Goal: Answer question/provide support: Share knowledge or assist other users

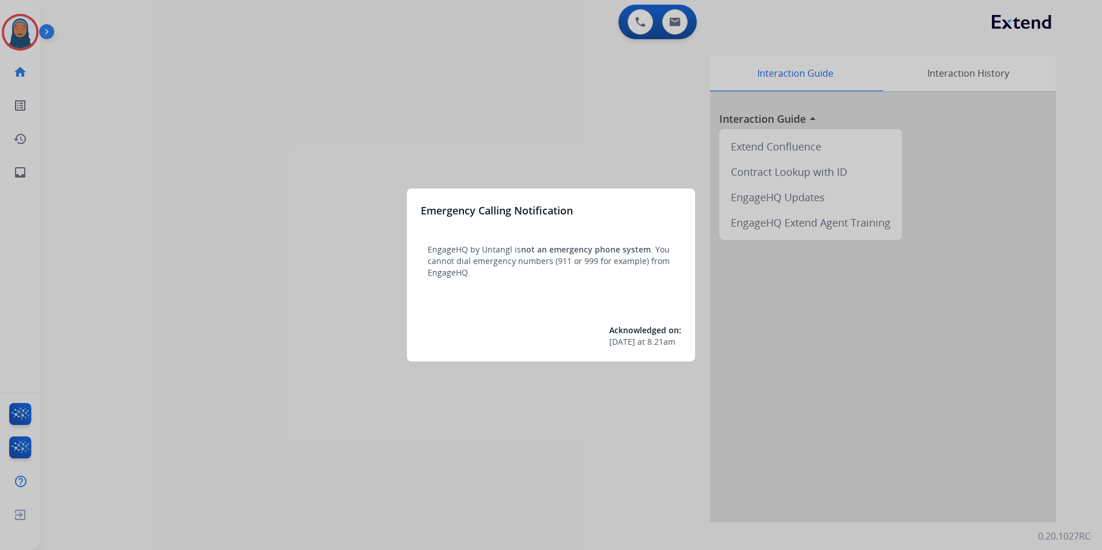
click at [92, 96] on div at bounding box center [551, 275] width 1102 height 550
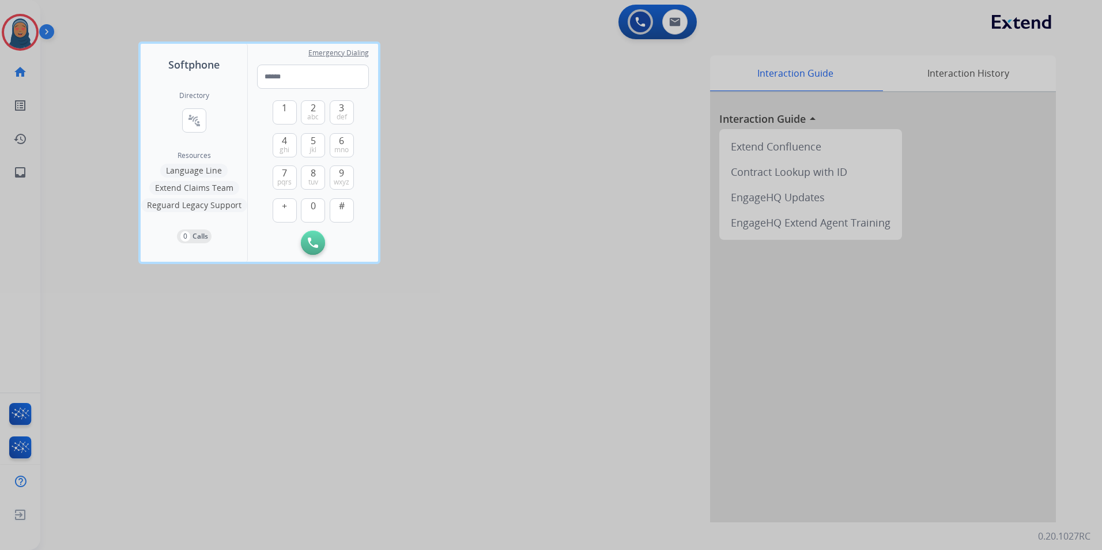
click at [14, 41] on div at bounding box center [551, 275] width 1102 height 550
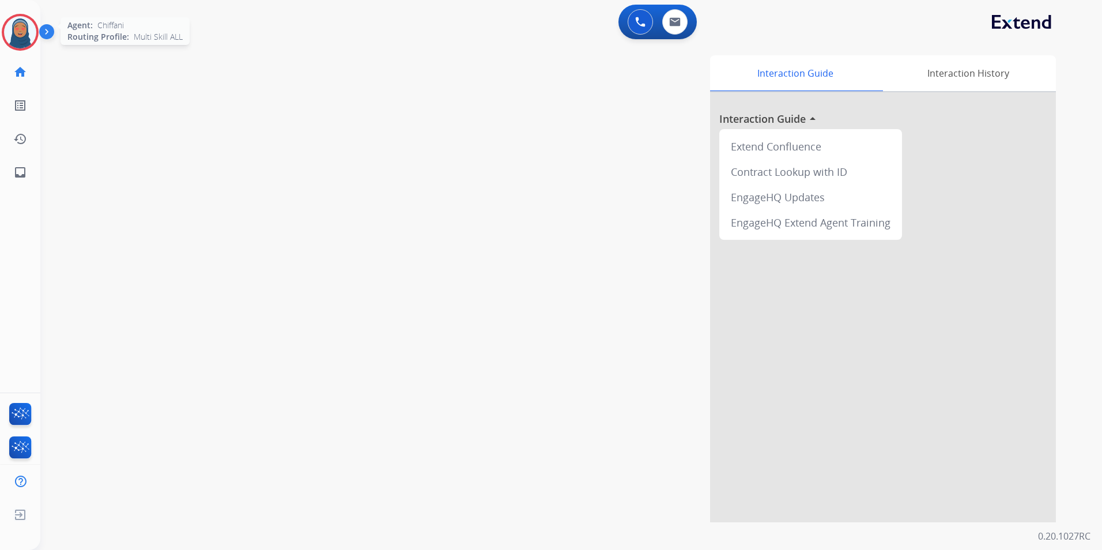
click at [14, 40] on img at bounding box center [20, 32] width 32 height 32
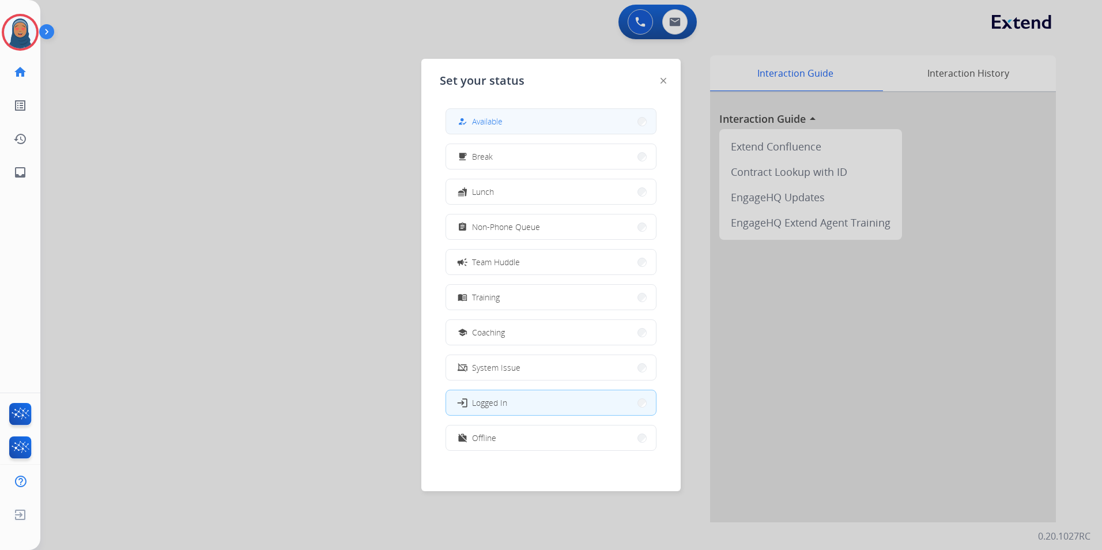
click at [524, 115] on button "how_to_reg Available" at bounding box center [551, 121] width 210 height 25
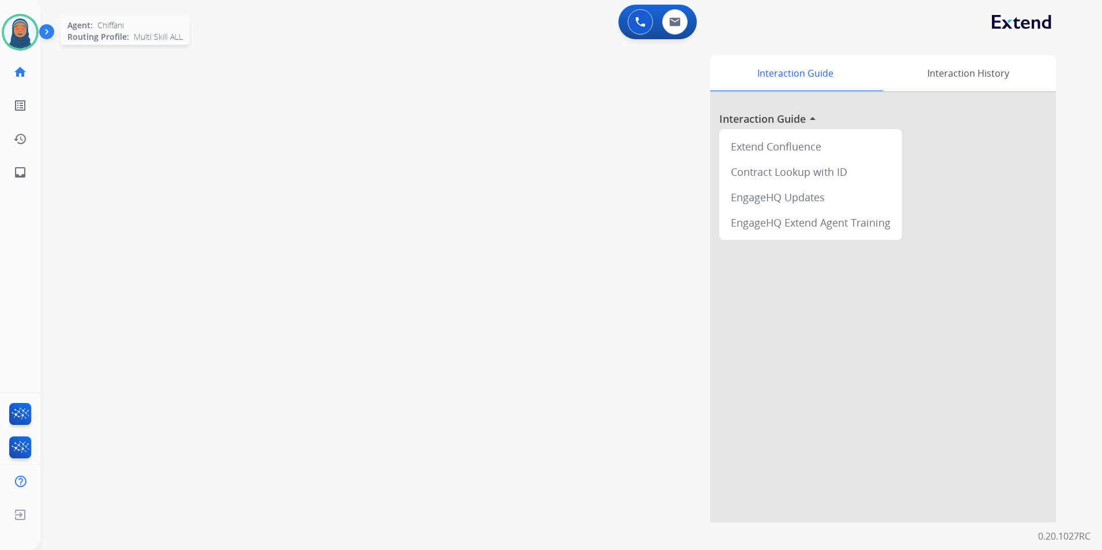
click at [21, 39] on img at bounding box center [20, 32] width 32 height 32
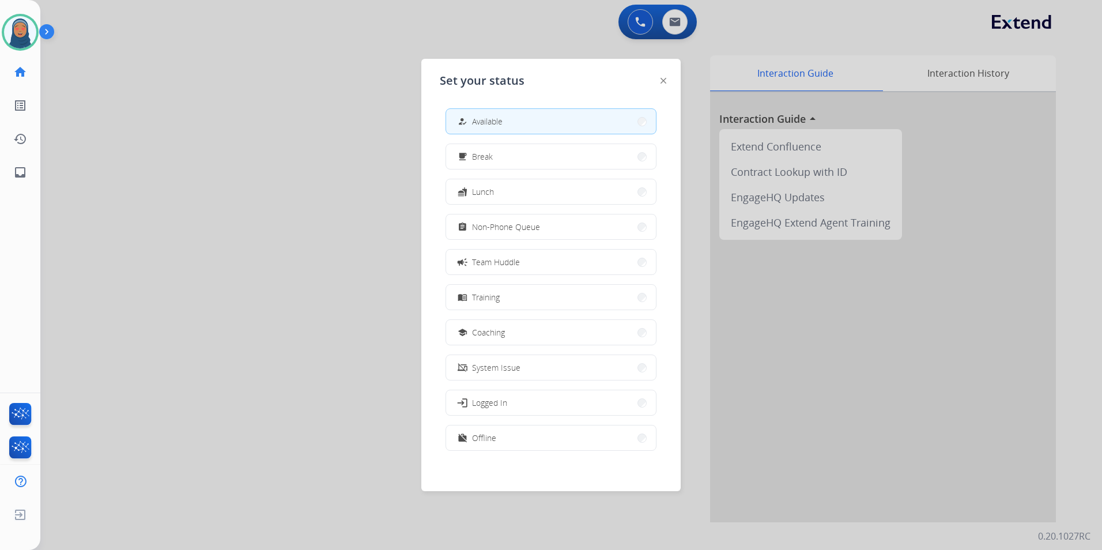
click at [507, 221] on span "Non-Phone Queue" at bounding box center [506, 227] width 68 height 12
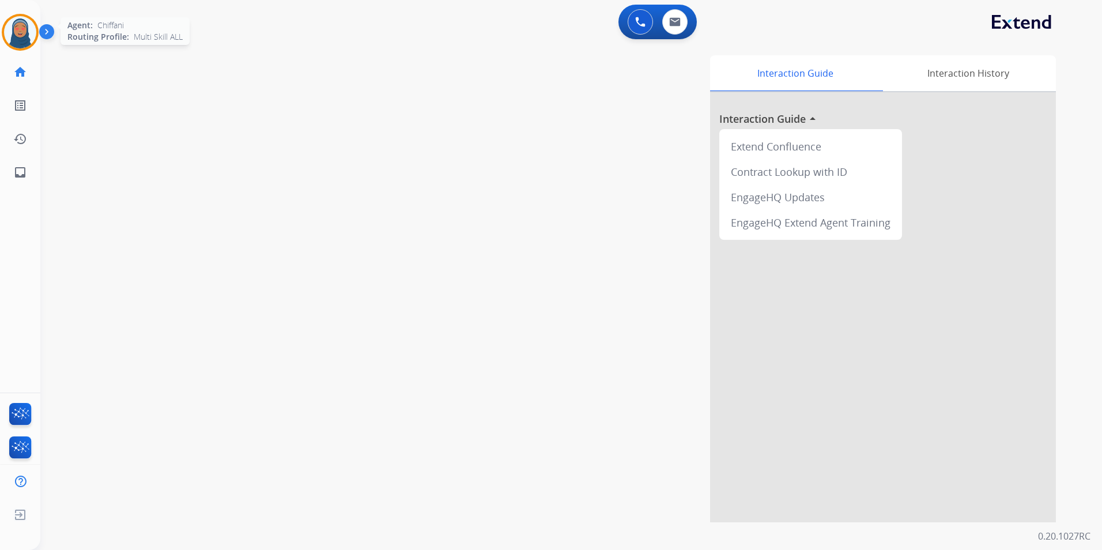
click at [28, 30] on img at bounding box center [20, 32] width 32 height 32
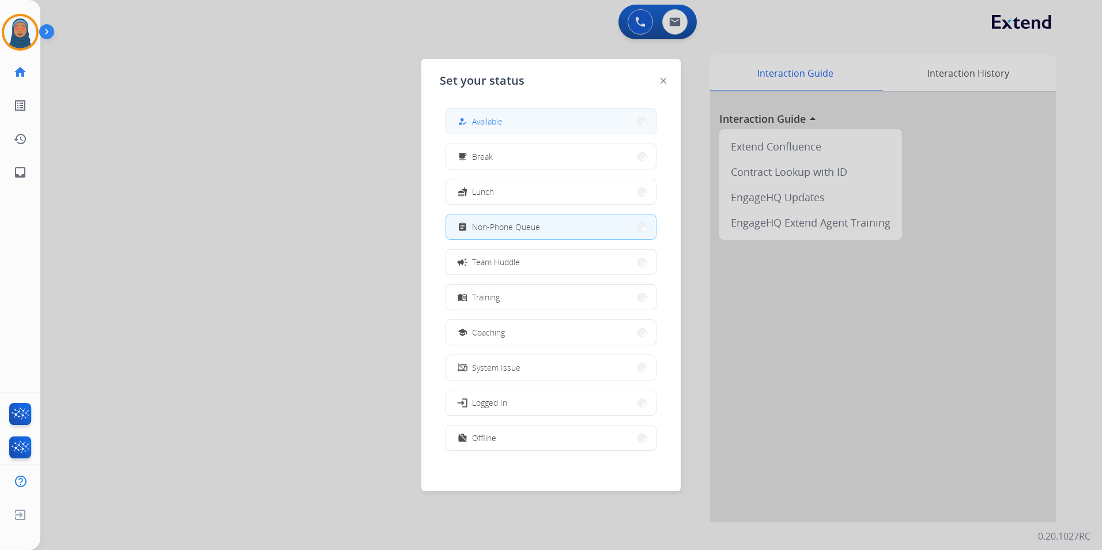
click at [579, 130] on button "how_to_reg Available" at bounding box center [551, 121] width 210 height 25
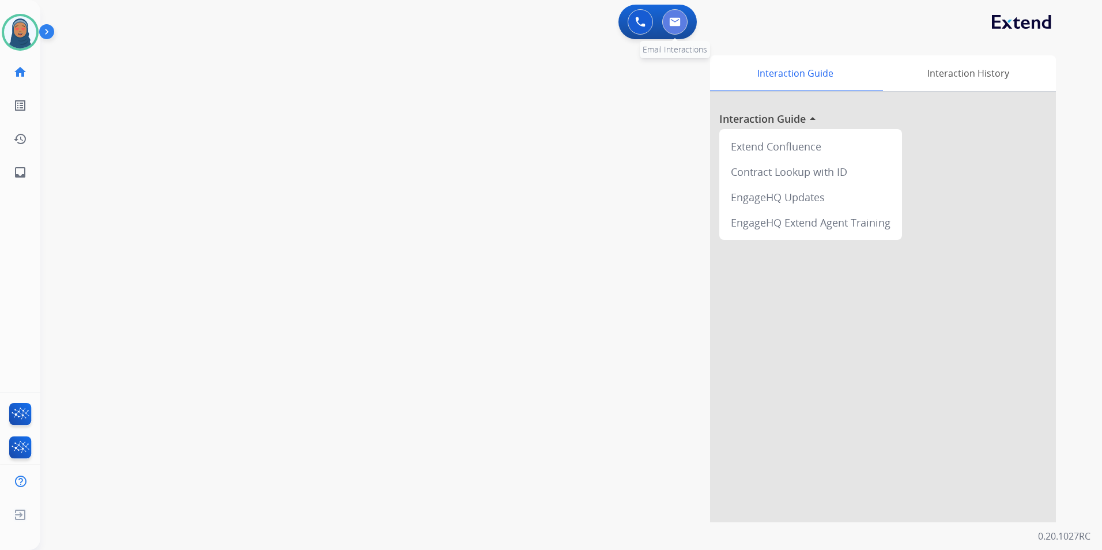
click at [683, 23] on button at bounding box center [675, 21] width 25 height 25
select select "**********"
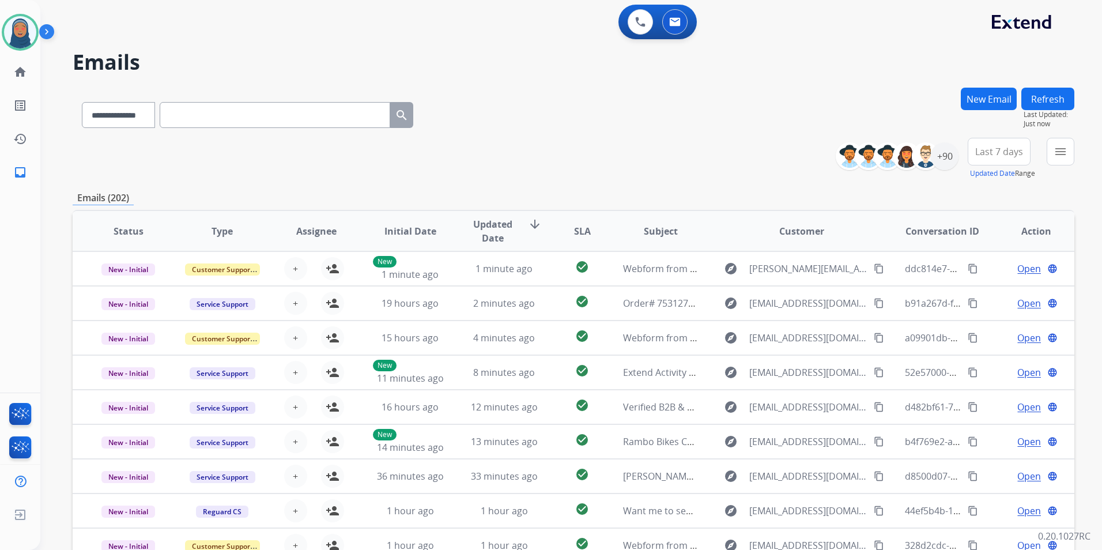
paste input "**********"
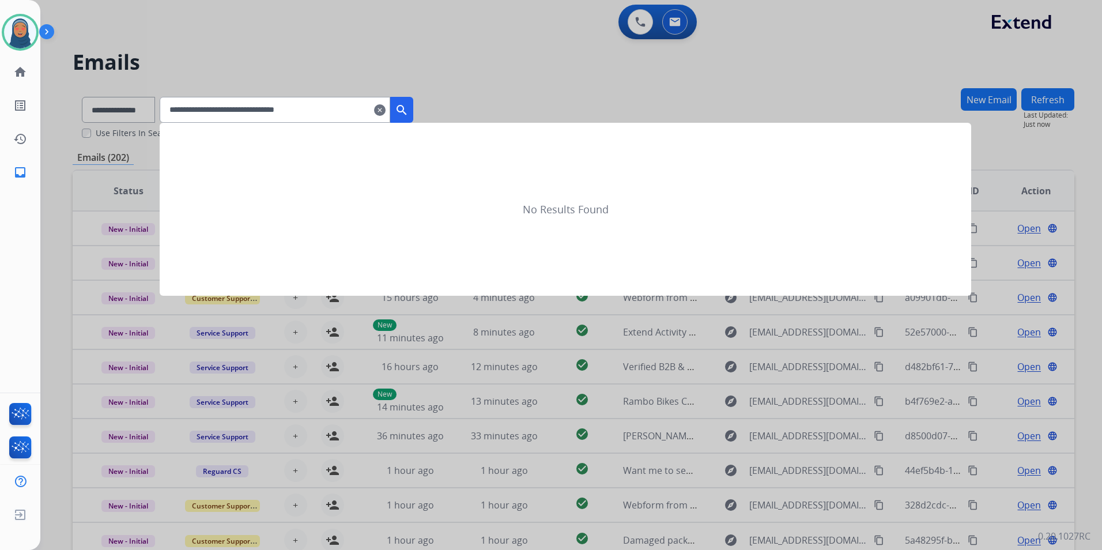
type input "**********"
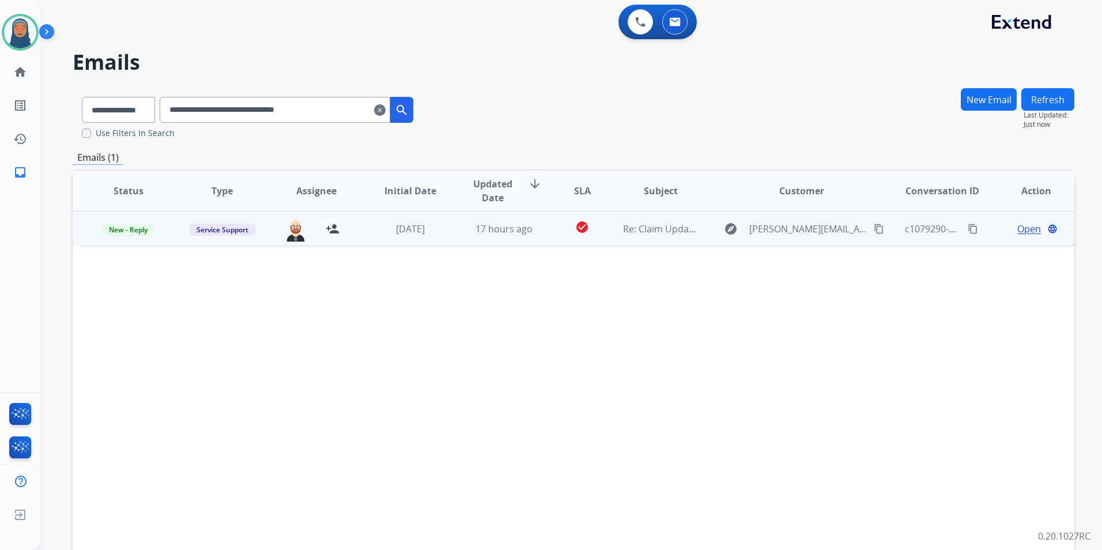
click at [1023, 231] on span "Open" at bounding box center [1030, 229] width 24 height 14
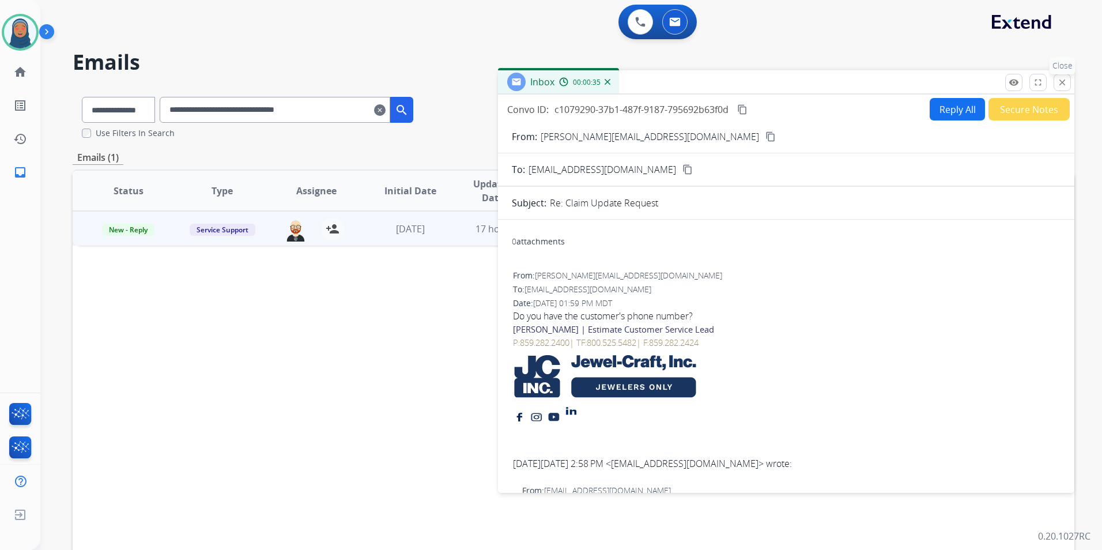
click at [1059, 86] on mat-icon "close" at bounding box center [1062, 82] width 10 height 10
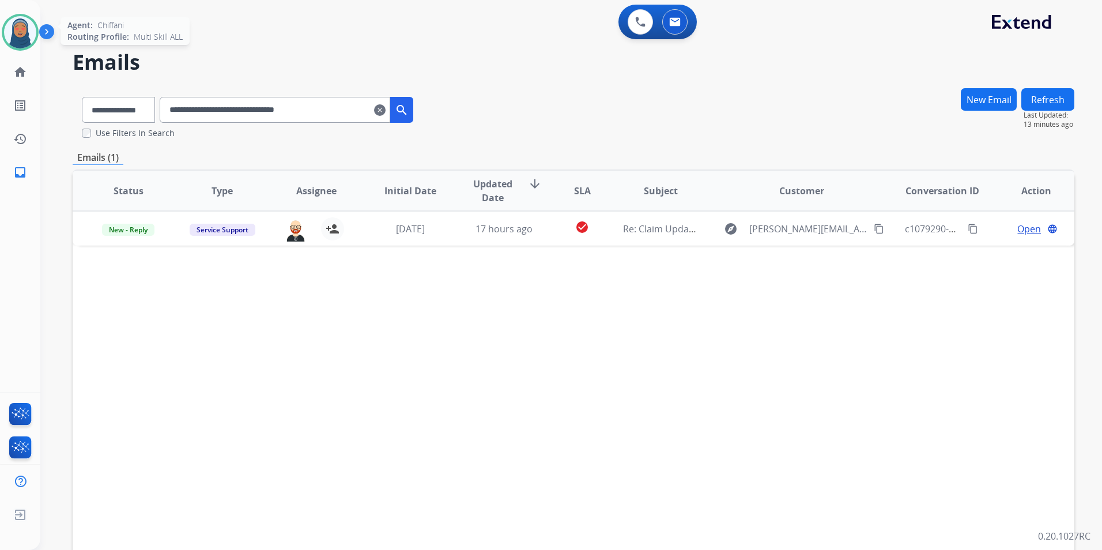
click at [22, 36] on img at bounding box center [20, 32] width 32 height 32
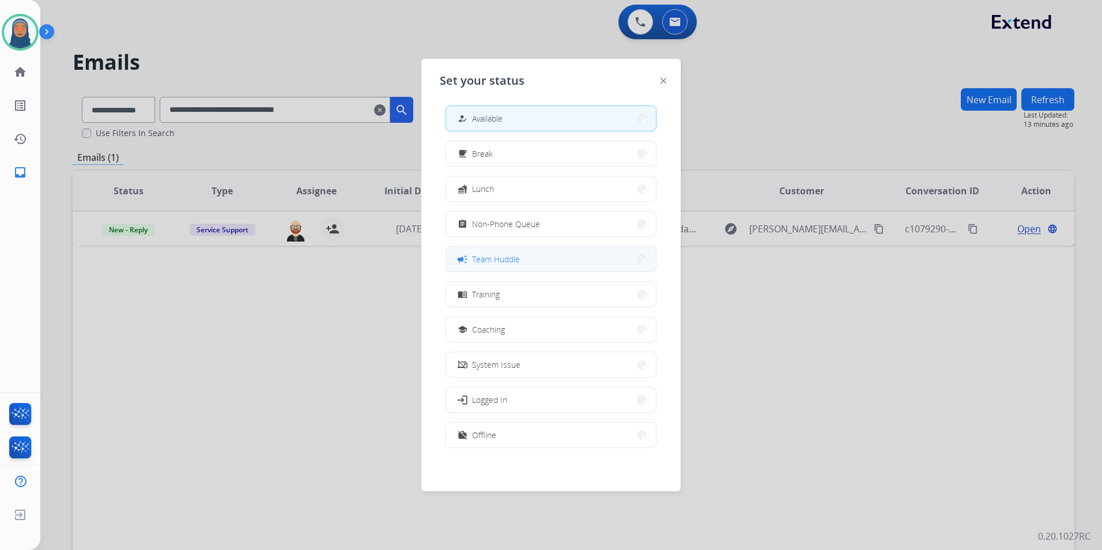
scroll to position [3, 0]
click at [579, 441] on button "work_off Offline" at bounding box center [551, 434] width 210 height 25
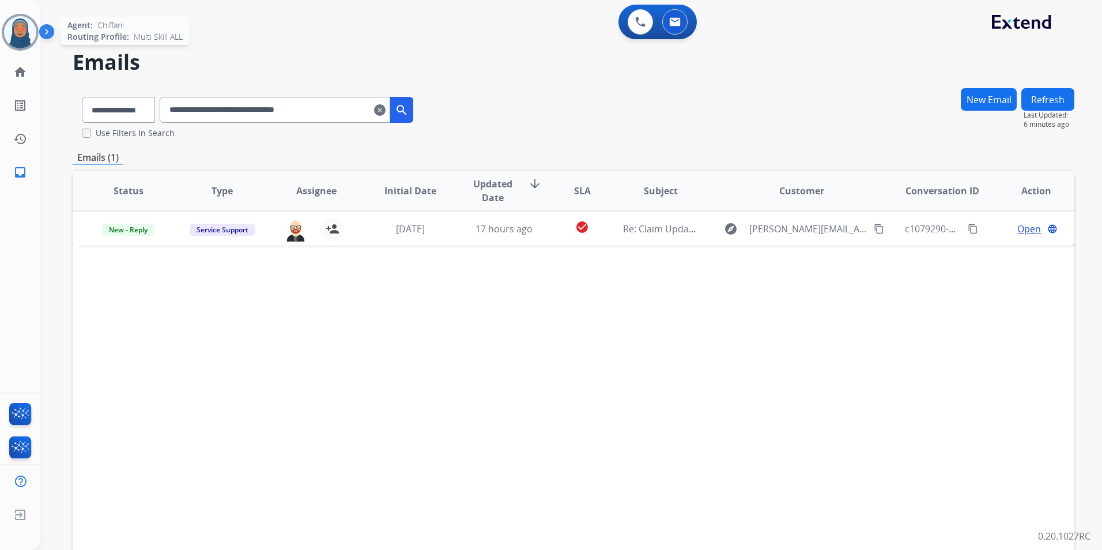
click at [22, 39] on img at bounding box center [20, 32] width 32 height 32
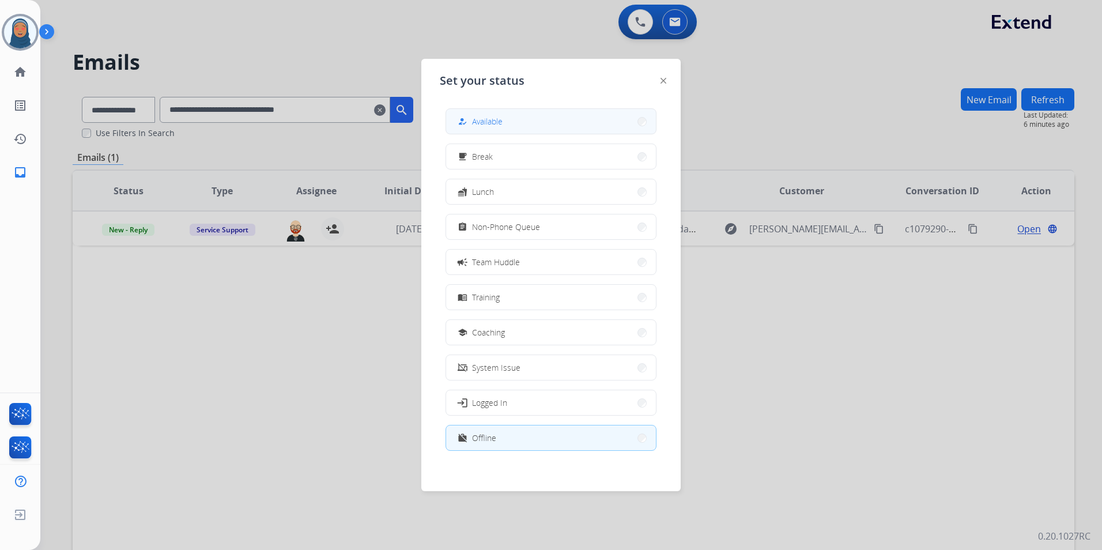
click at [560, 129] on button "how_to_reg Available" at bounding box center [551, 121] width 210 height 25
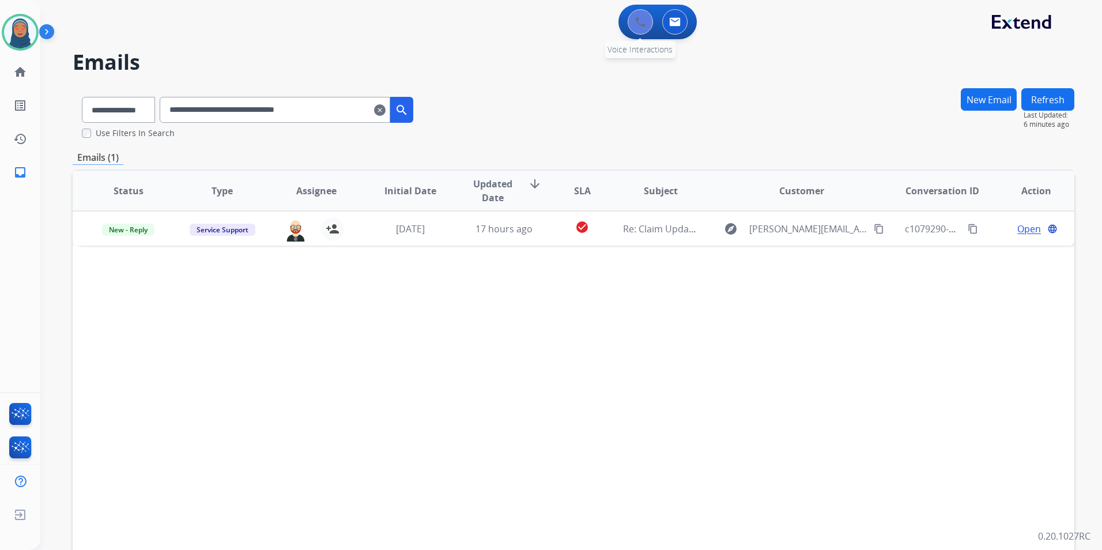
click at [637, 26] on img at bounding box center [640, 22] width 10 height 10
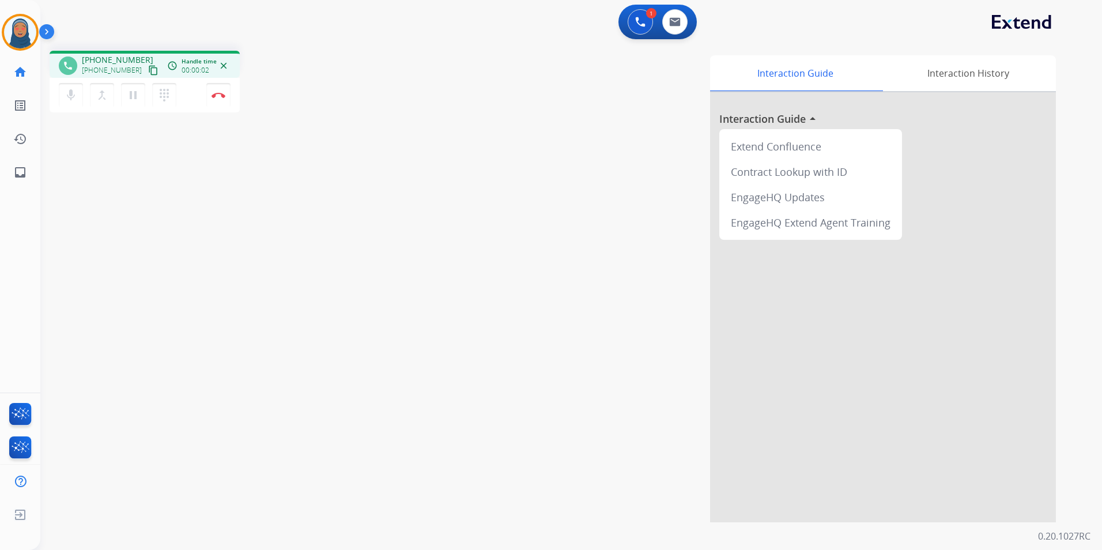
drag, startPoint x: 1104, startPoint y: 579, endPoint x: 1396, endPoint y: 552, distance: 293.1
drag, startPoint x: 130, startPoint y: 70, endPoint x: 91, endPoint y: 71, distance: 39.8
click at [91, 71] on div "[PHONE_NUMBER] content_copy" at bounding box center [121, 70] width 78 height 14
copy span "9169451714"
click at [220, 96] on img at bounding box center [219, 95] width 14 height 6
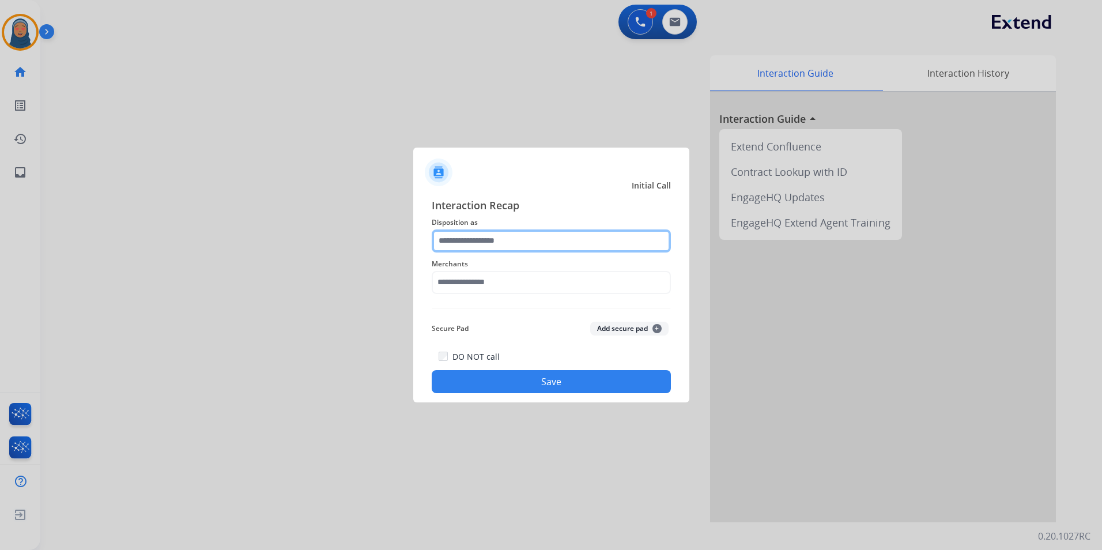
click at [580, 240] on input "text" at bounding box center [551, 240] width 239 height 23
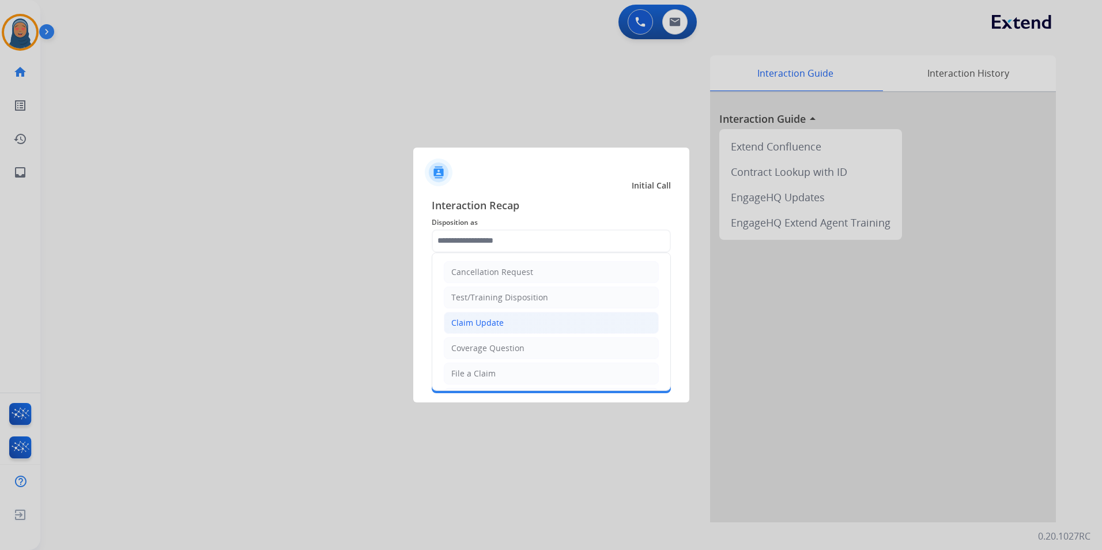
drag, startPoint x: 485, startPoint y: 322, endPoint x: 485, endPoint y: 314, distance: 8.1
click at [486, 321] on div "Claim Update" at bounding box center [477, 323] width 52 height 12
type input "**********"
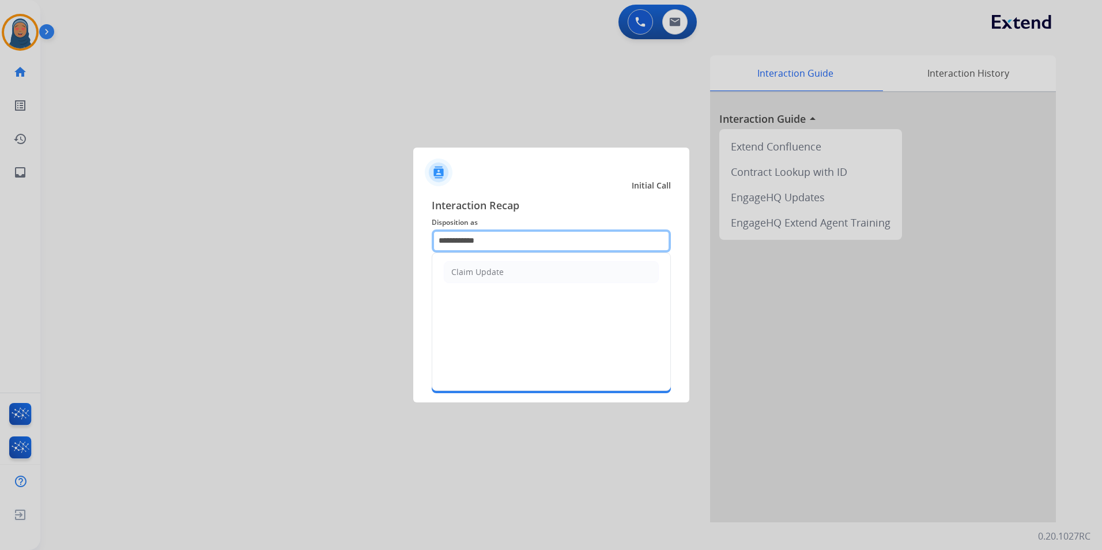
drag, startPoint x: 533, startPoint y: 243, endPoint x: 511, endPoint y: 240, distance: 21.6
click at [526, 242] on input "**********" at bounding box center [551, 240] width 239 height 23
drag, startPoint x: 510, startPoint y: 240, endPoint x: 181, endPoint y: 211, distance: 329.9
click at [0, 213] on app-contact-recap-modal "**********" at bounding box center [0, 275] width 0 height 550
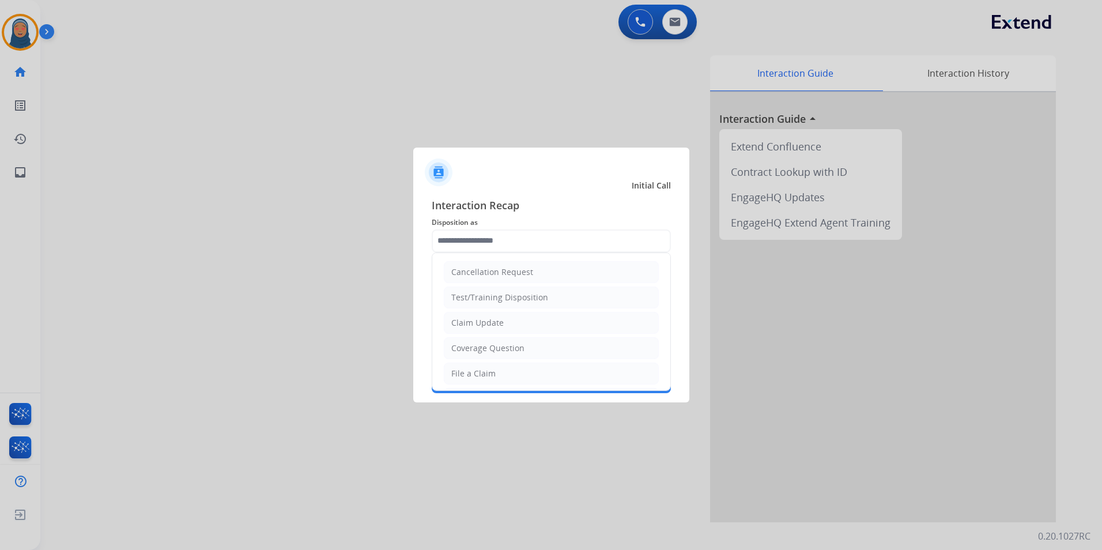
drag, startPoint x: 514, startPoint y: 372, endPoint x: 503, endPoint y: 327, distance: 46.7
click at [514, 371] on li "File a Claim" at bounding box center [551, 374] width 215 height 22
type input "**********"
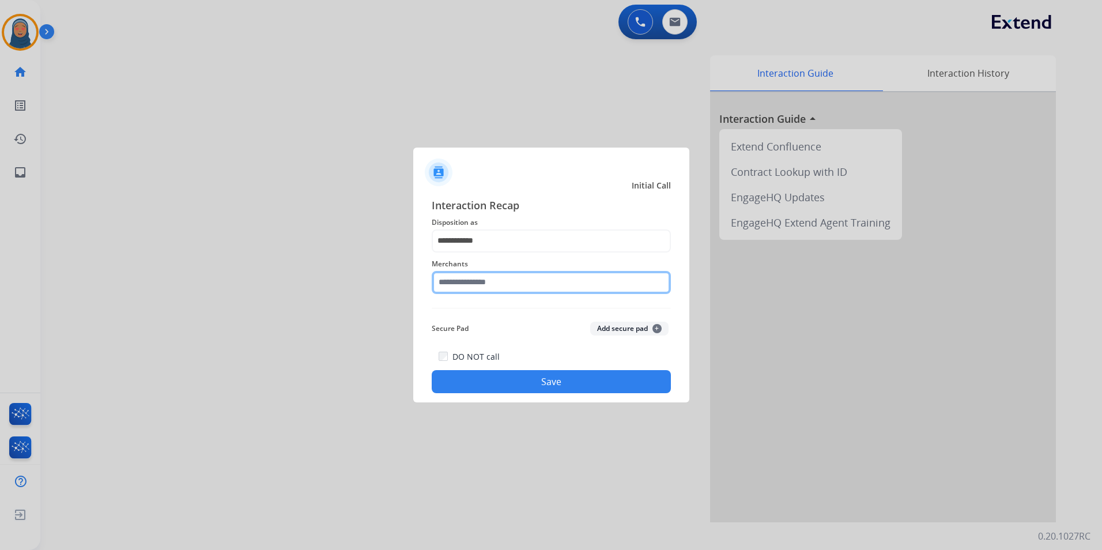
click at [503, 276] on input "text" at bounding box center [551, 282] width 239 height 23
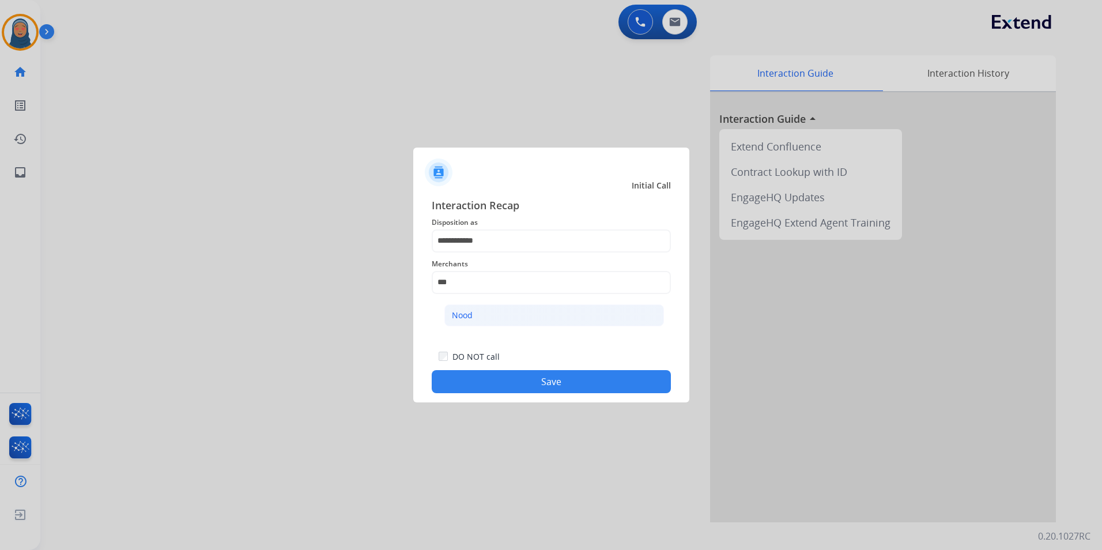
click at [544, 312] on li "Nood" at bounding box center [555, 315] width 220 height 22
type input "****"
click at [541, 391] on button "Save" at bounding box center [551, 381] width 239 height 23
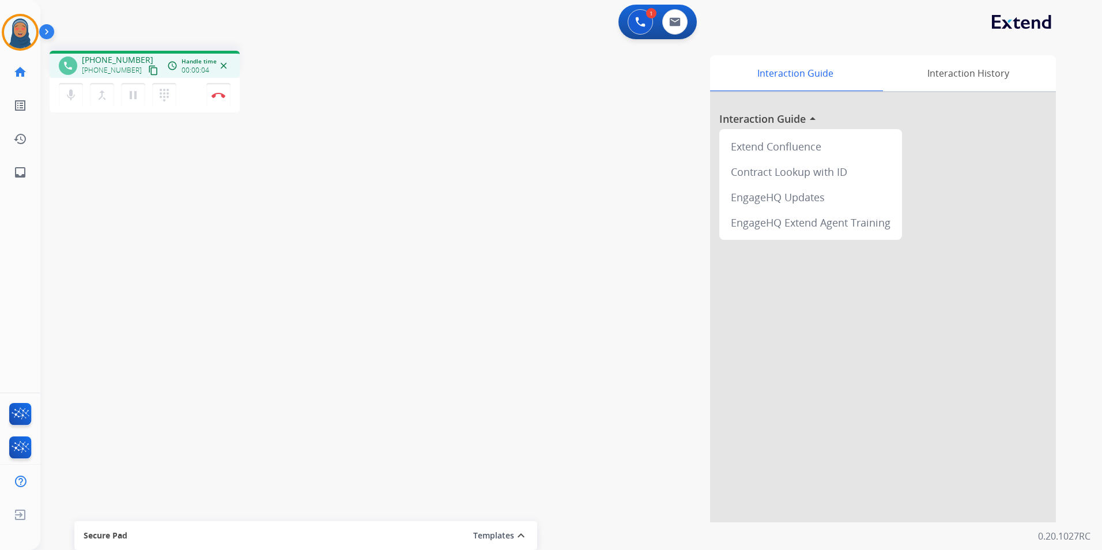
drag, startPoint x: 134, startPoint y: 70, endPoint x: 101, endPoint y: 72, distance: 32.9
click at [96, 72] on div "[PHONE_NUMBER] content_copy" at bounding box center [121, 70] width 78 height 14
drag, startPoint x: 131, startPoint y: 69, endPoint x: 89, endPoint y: 71, distance: 41.6
click at [89, 71] on div "[PHONE_NUMBER] content_copy" at bounding box center [121, 70] width 78 height 14
copy span "7734250388"
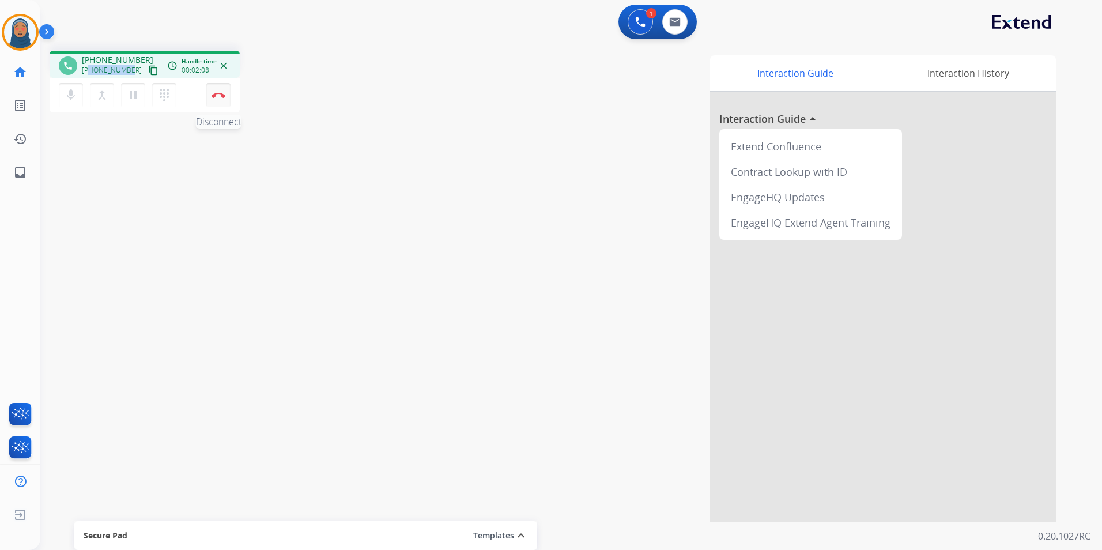
click at [217, 99] on button "Disconnect" at bounding box center [218, 95] width 24 height 24
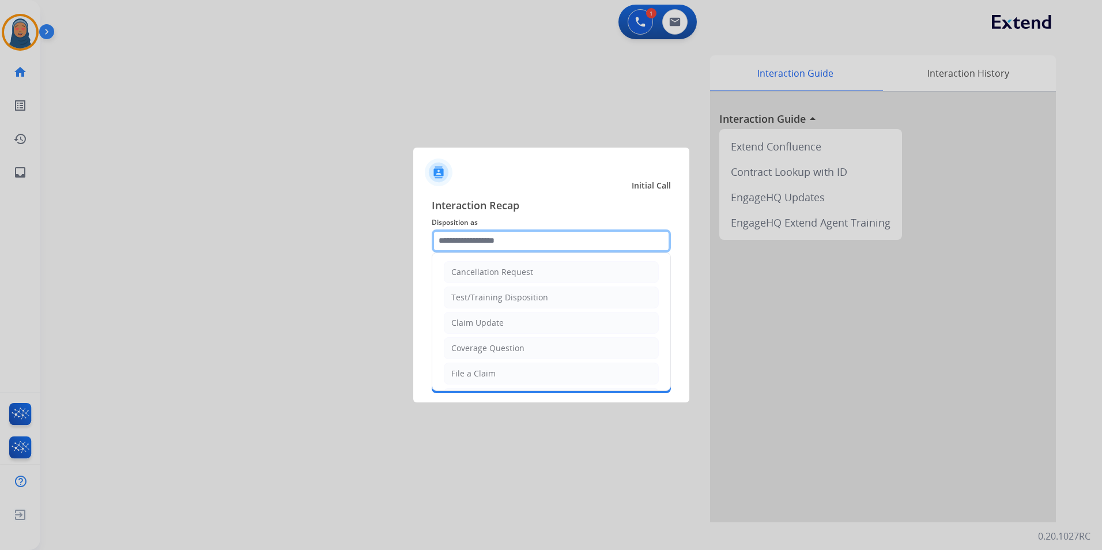
click at [560, 243] on input "text" at bounding box center [551, 240] width 239 height 23
click at [501, 323] on div "Claim Update" at bounding box center [477, 323] width 52 height 12
type input "**********"
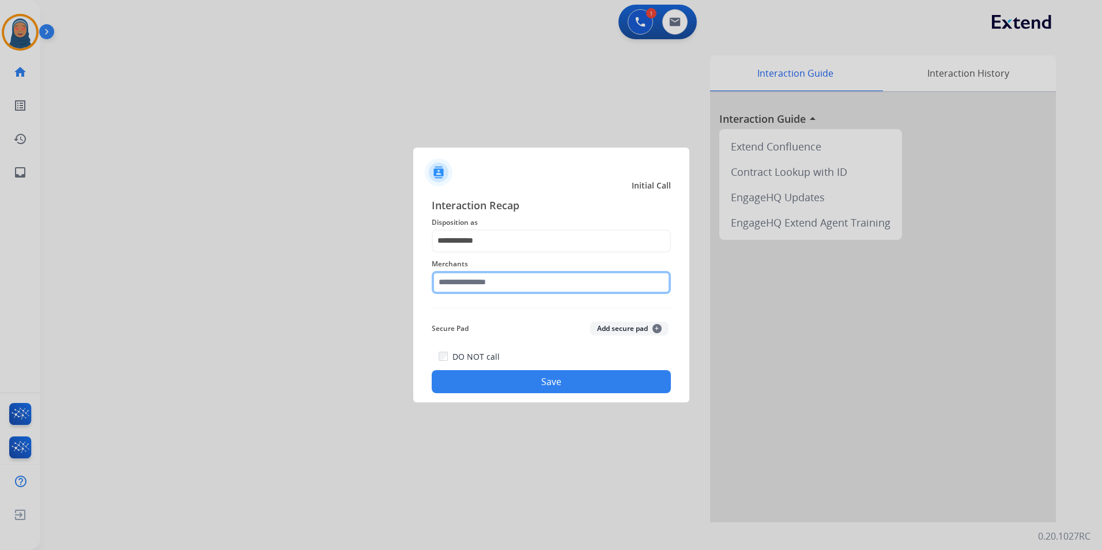
click at [500, 285] on input "text" at bounding box center [551, 282] width 239 height 23
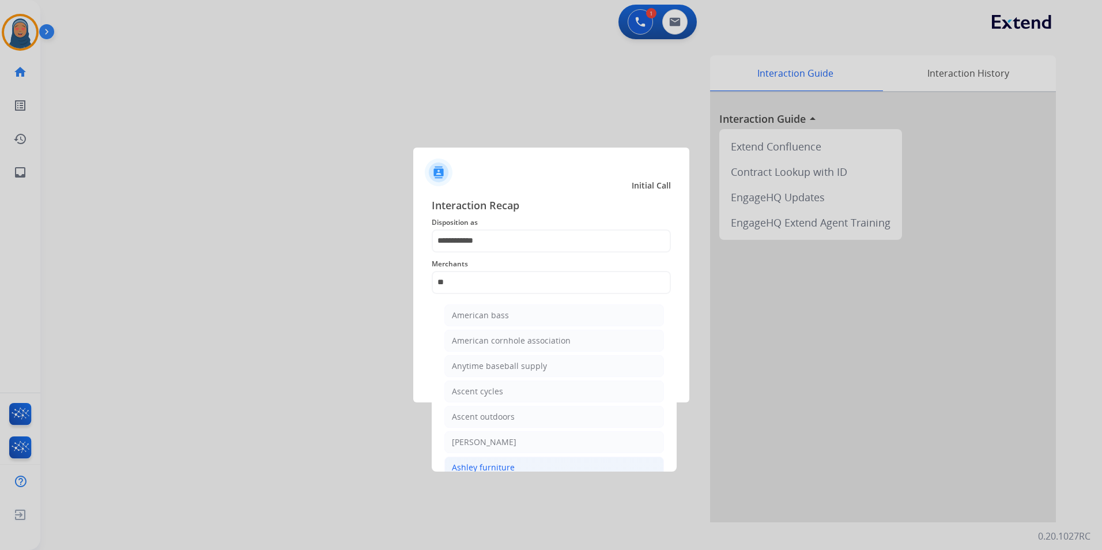
click at [492, 469] on div "Ashley furniture" at bounding box center [483, 468] width 63 height 12
type input "**********"
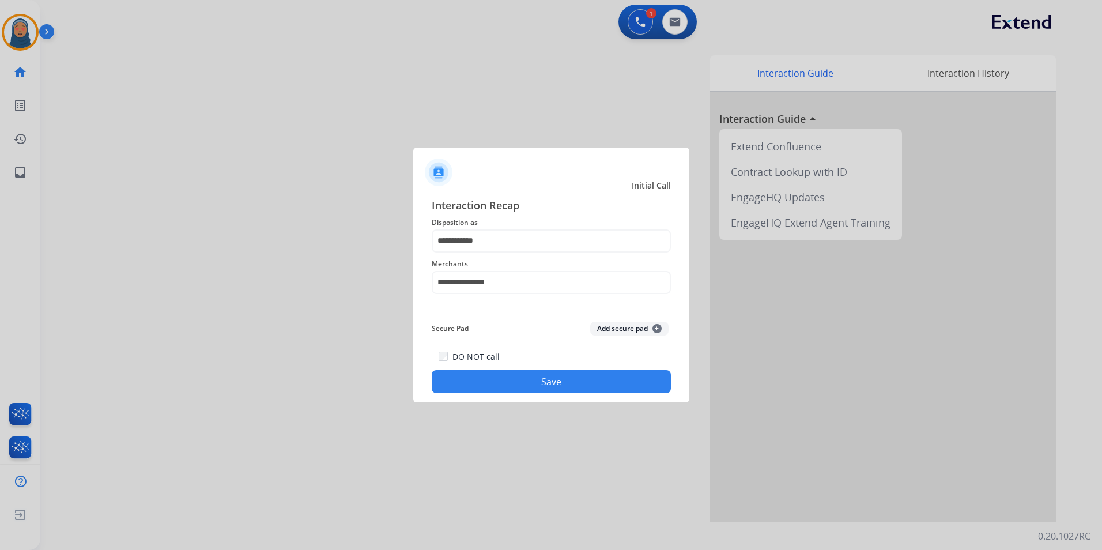
click at [525, 393] on div "DO NOT call Save" at bounding box center [551, 371] width 239 height 44
click at [537, 380] on button "Save" at bounding box center [551, 381] width 239 height 23
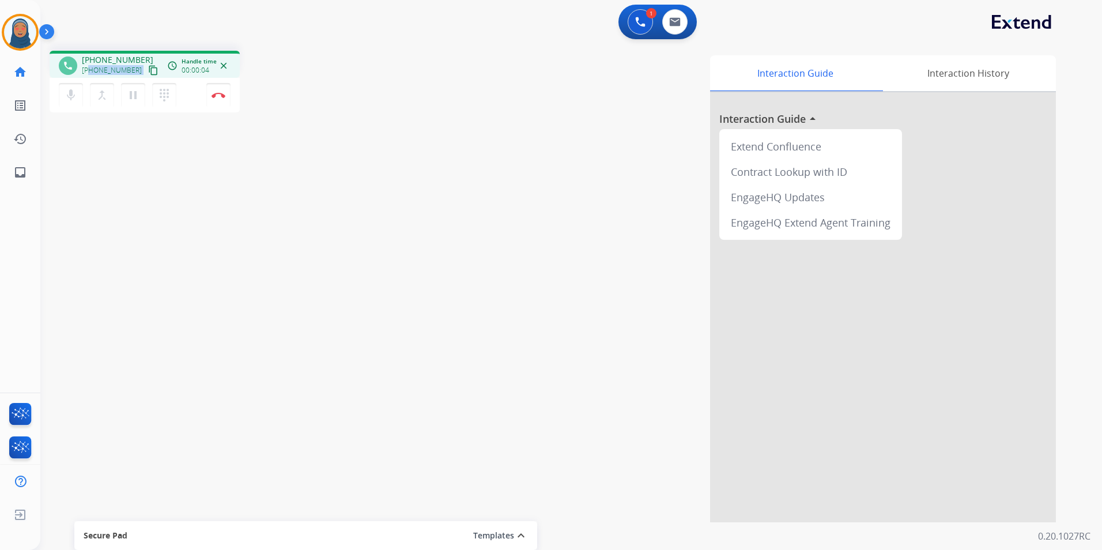
drag, startPoint x: 131, startPoint y: 70, endPoint x: 91, endPoint y: 70, distance: 40.9
click at [91, 70] on div "[PHONE_NUMBER] content_copy" at bounding box center [121, 70] width 78 height 14
copy div "5188856557 content_copy access_time Call metrics Queue 00:10 Hold 00:00 Talk 00…"
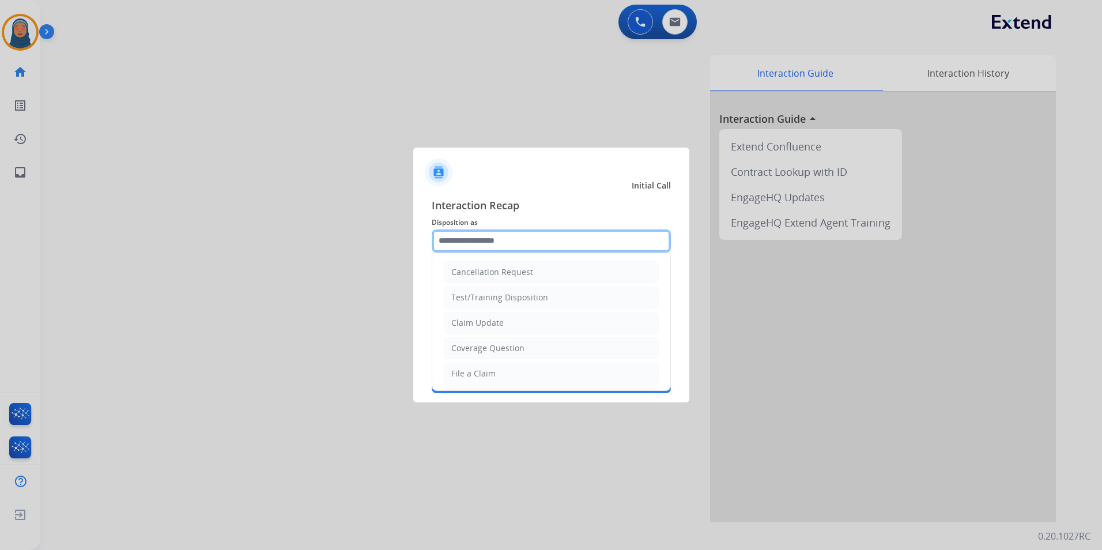
click at [455, 238] on input "text" at bounding box center [551, 240] width 239 height 23
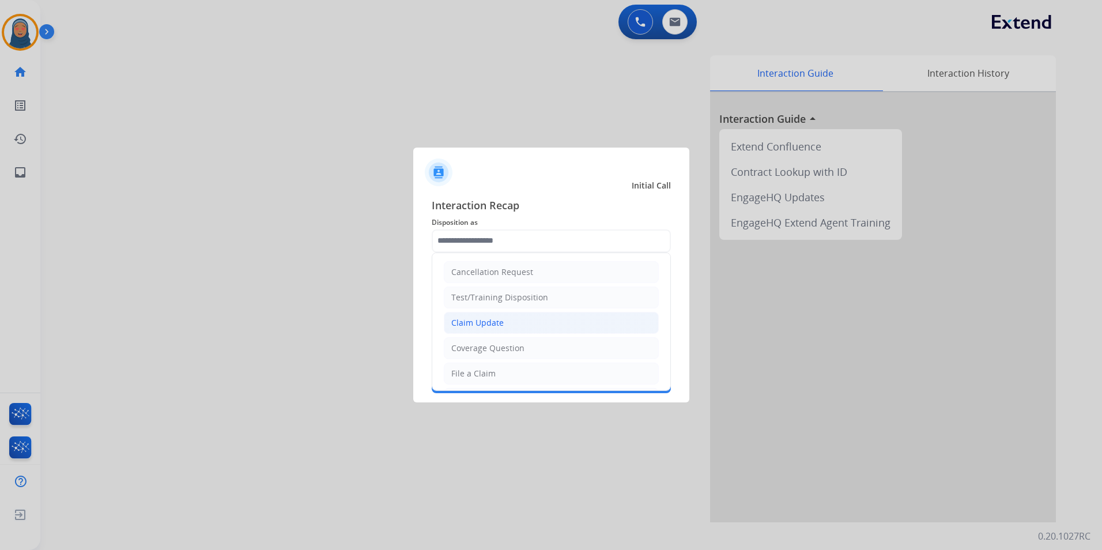
click at [487, 320] on div "Claim Update" at bounding box center [477, 323] width 52 height 12
type input "**********"
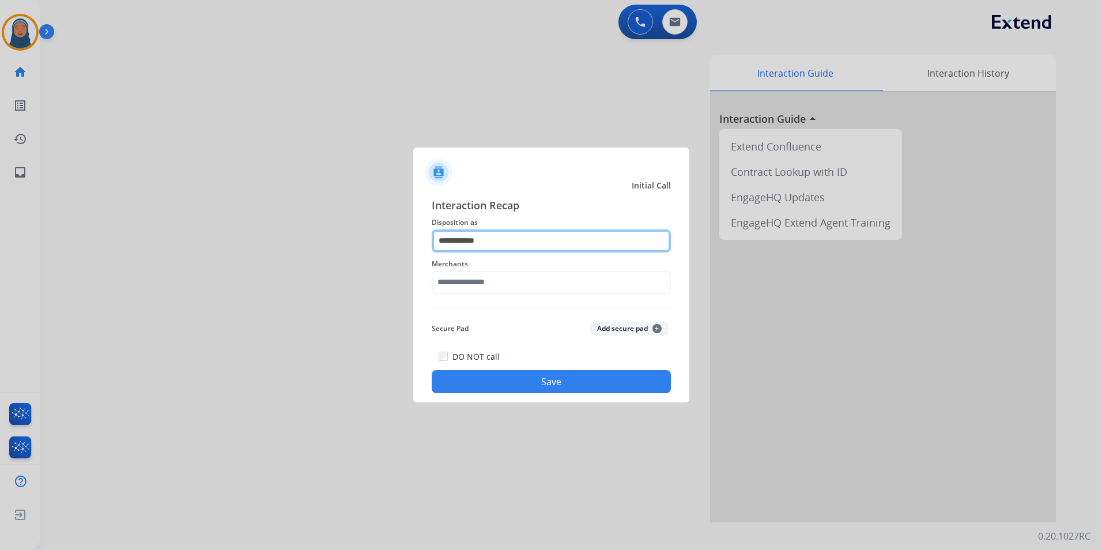
click at [498, 249] on input "**********" at bounding box center [551, 240] width 239 height 23
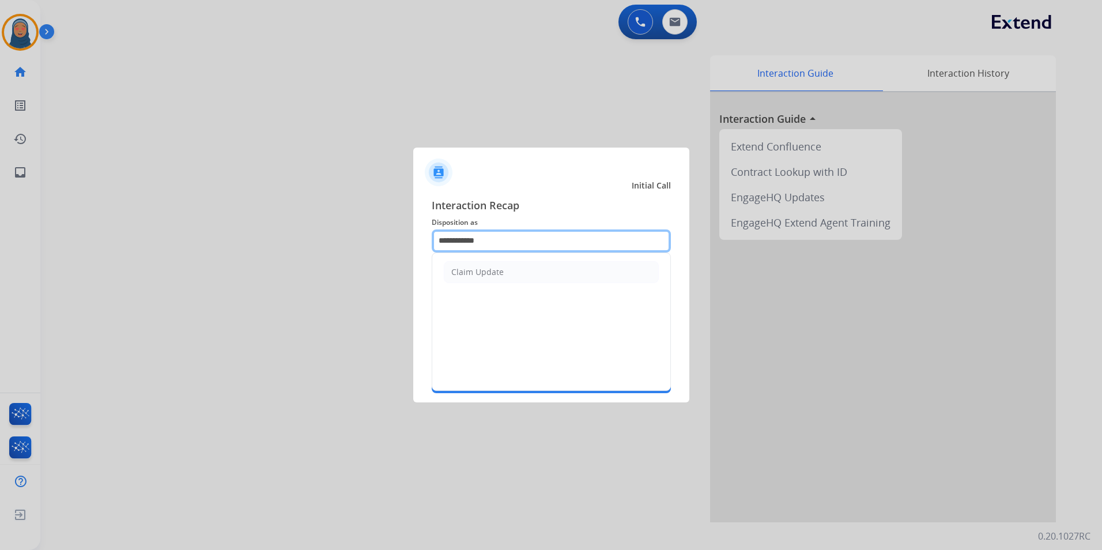
drag, startPoint x: 494, startPoint y: 246, endPoint x: 131, endPoint y: 215, distance: 364.0
click at [0, 217] on app-contact-recap-modal "**********" at bounding box center [0, 275] width 0 height 550
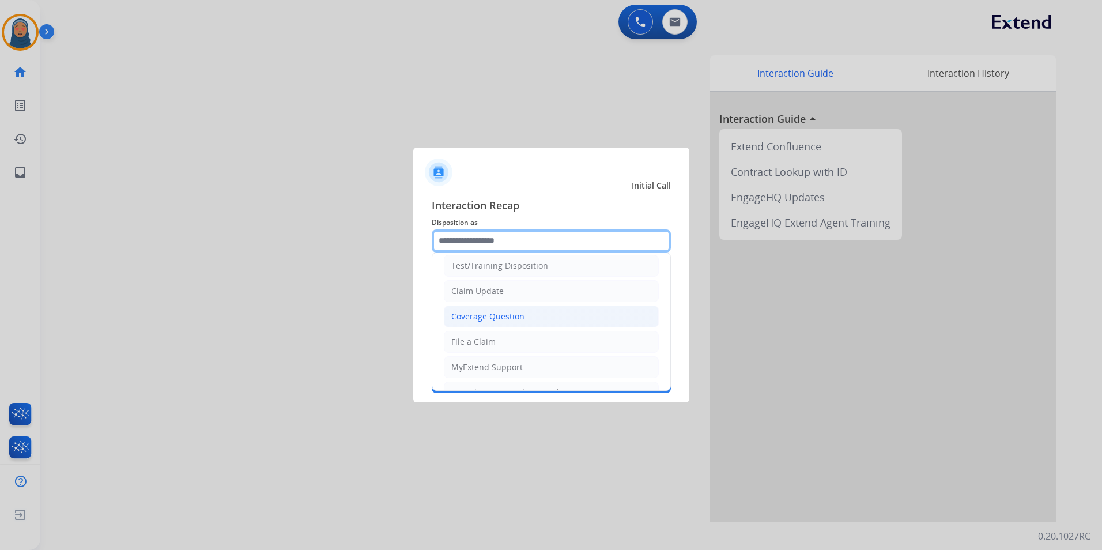
scroll to position [115, 0]
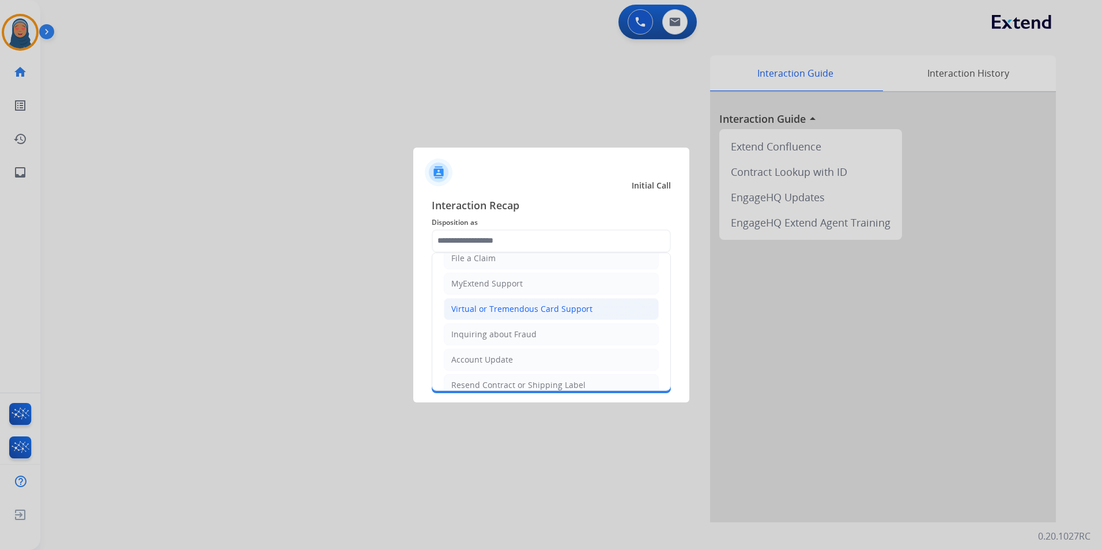
click at [483, 309] on div "Virtual or Tremendous Card Support" at bounding box center [521, 309] width 141 height 12
type input "**********"
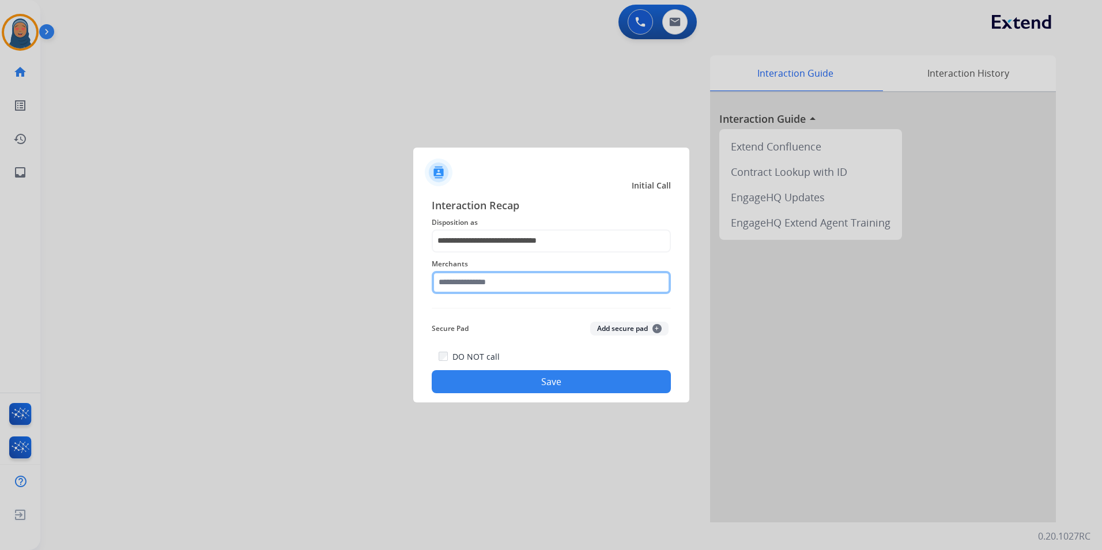
click at [488, 283] on input "text" at bounding box center [551, 282] width 239 height 23
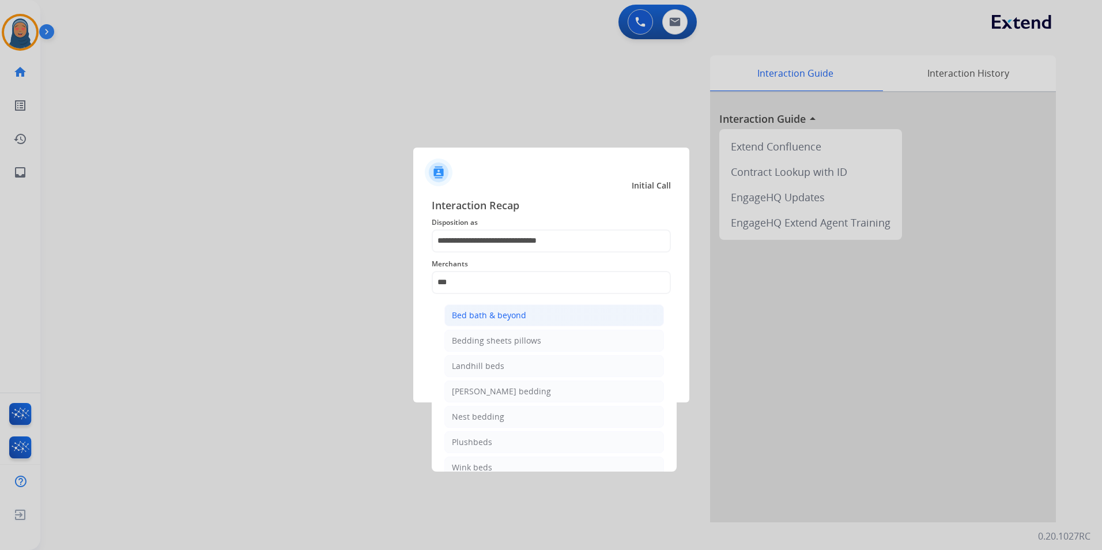
click at [501, 318] on div "Bed bath & beyond" at bounding box center [489, 316] width 74 height 12
type input "**********"
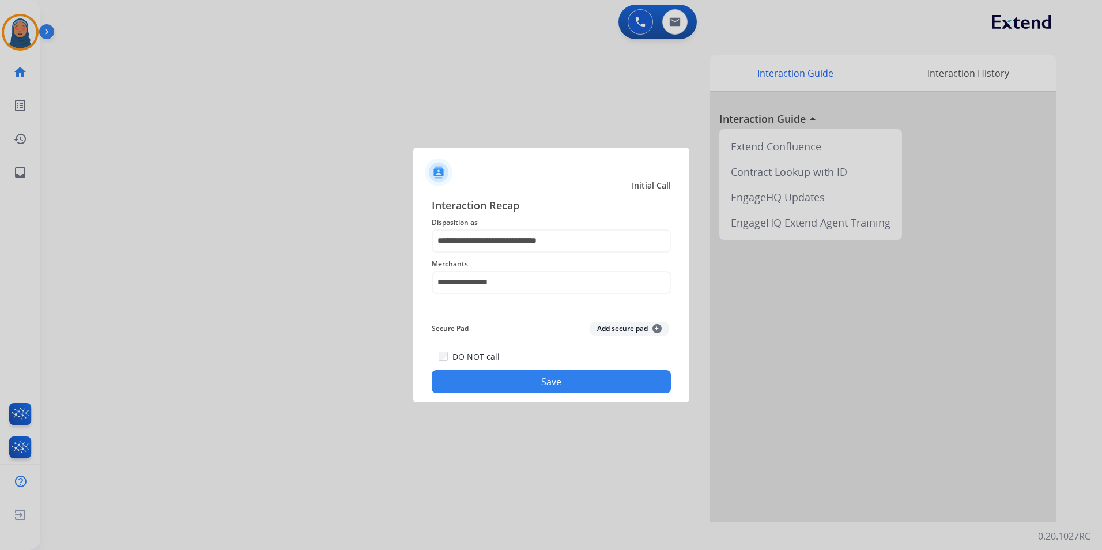
click at [535, 386] on button "Save" at bounding box center [551, 381] width 239 height 23
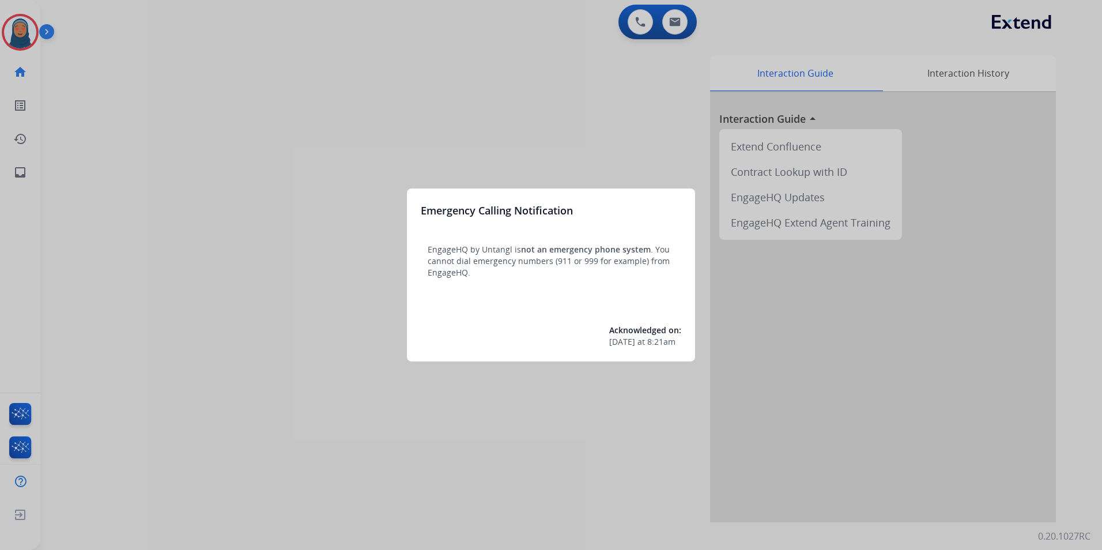
click at [20, 34] on div at bounding box center [551, 275] width 1102 height 550
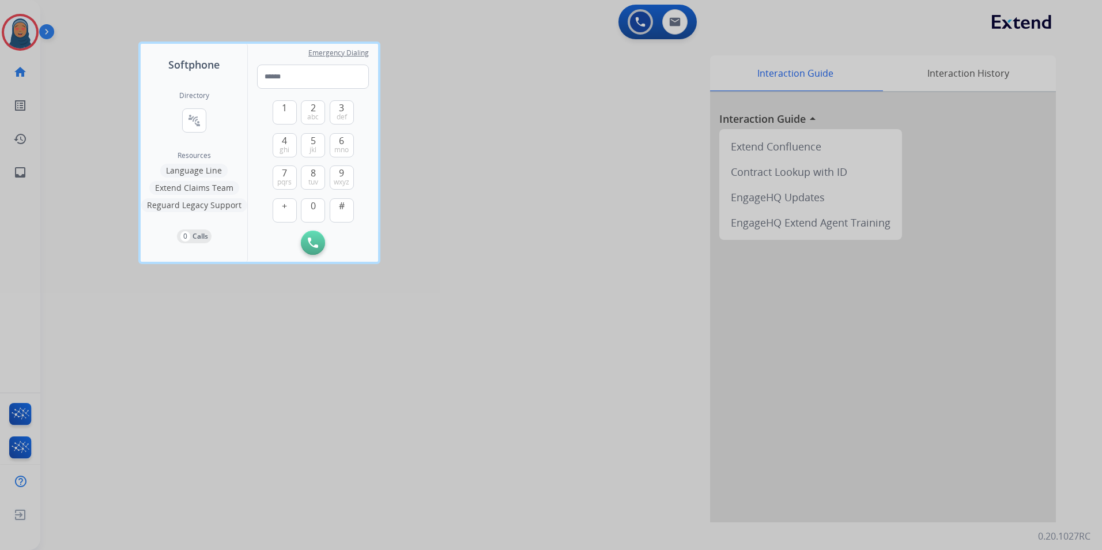
click at [20, 34] on div at bounding box center [551, 275] width 1102 height 550
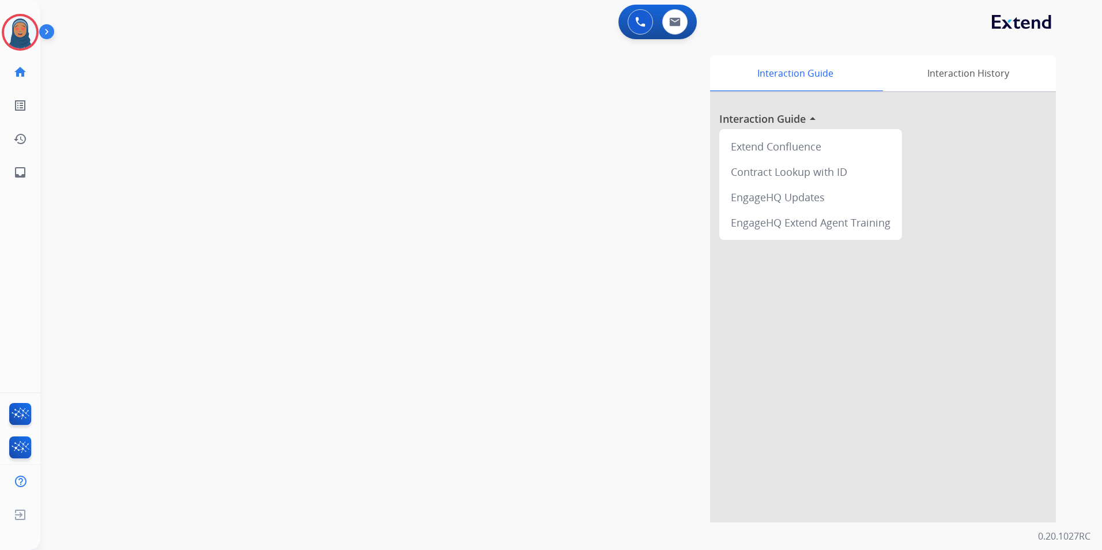
click at [20, 34] on img at bounding box center [20, 32] width 32 height 32
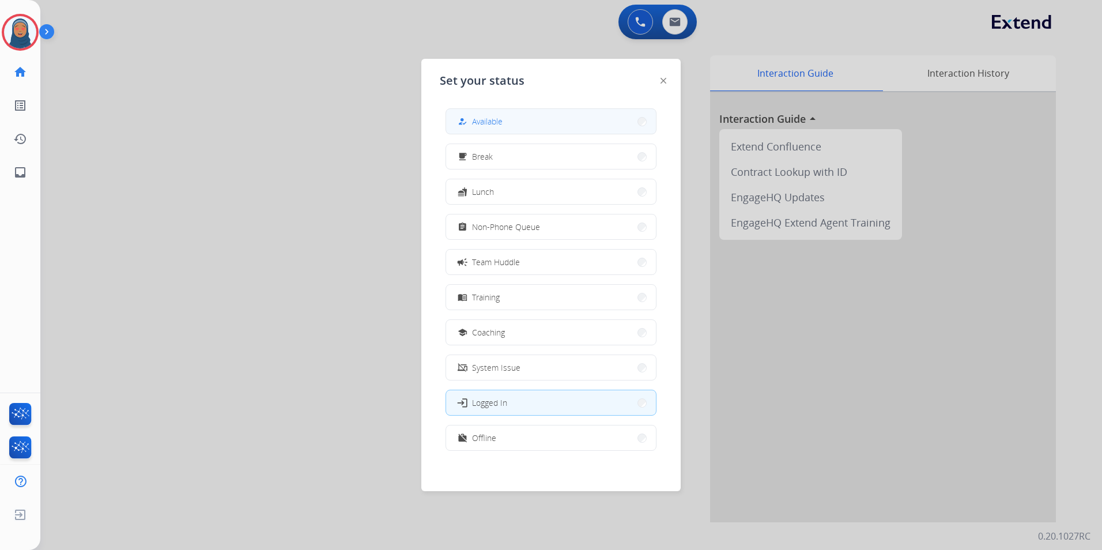
click at [544, 122] on button "how_to_reg Available" at bounding box center [551, 121] width 210 height 25
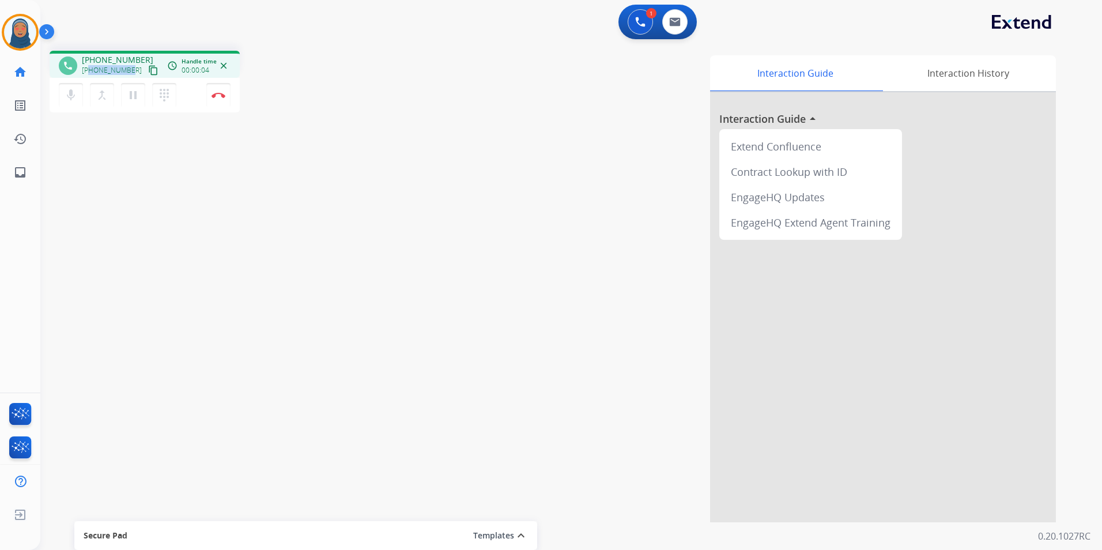
drag, startPoint x: 130, startPoint y: 69, endPoint x: 91, endPoint y: 69, distance: 39.2
click at [91, 69] on div "+17814297057 content_copy" at bounding box center [121, 70] width 78 height 14
copy span "7814297057"
click at [221, 97] on img at bounding box center [219, 95] width 14 height 6
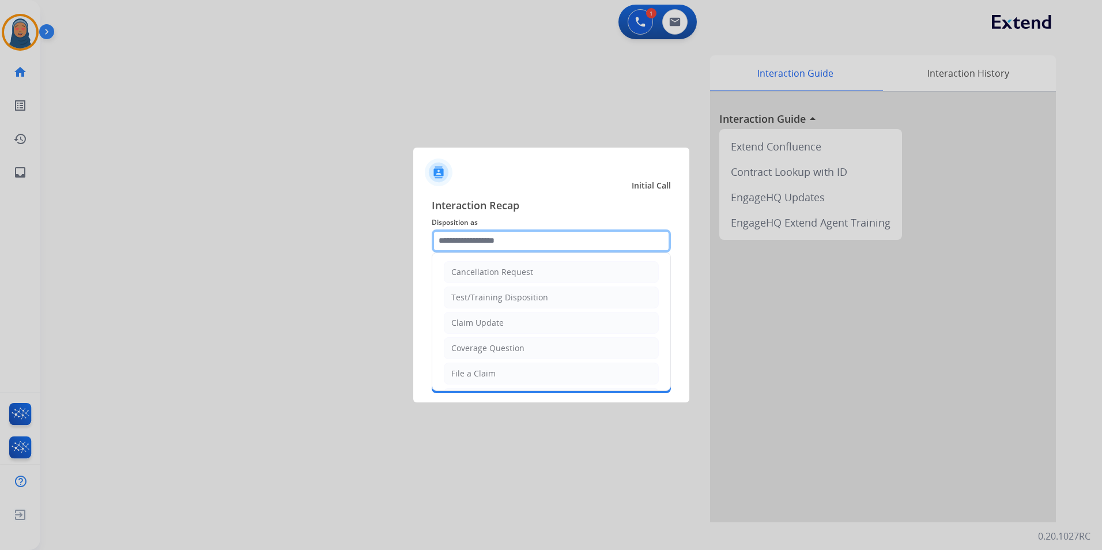
click at [462, 243] on input "text" at bounding box center [551, 240] width 239 height 23
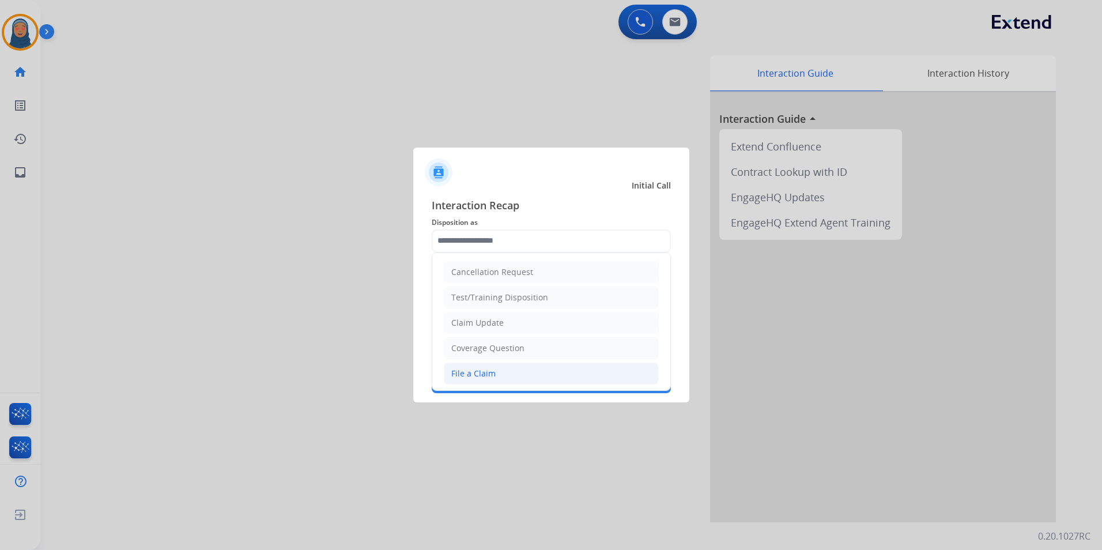
click at [509, 371] on li "File a Claim" at bounding box center [551, 374] width 215 height 22
type input "**********"
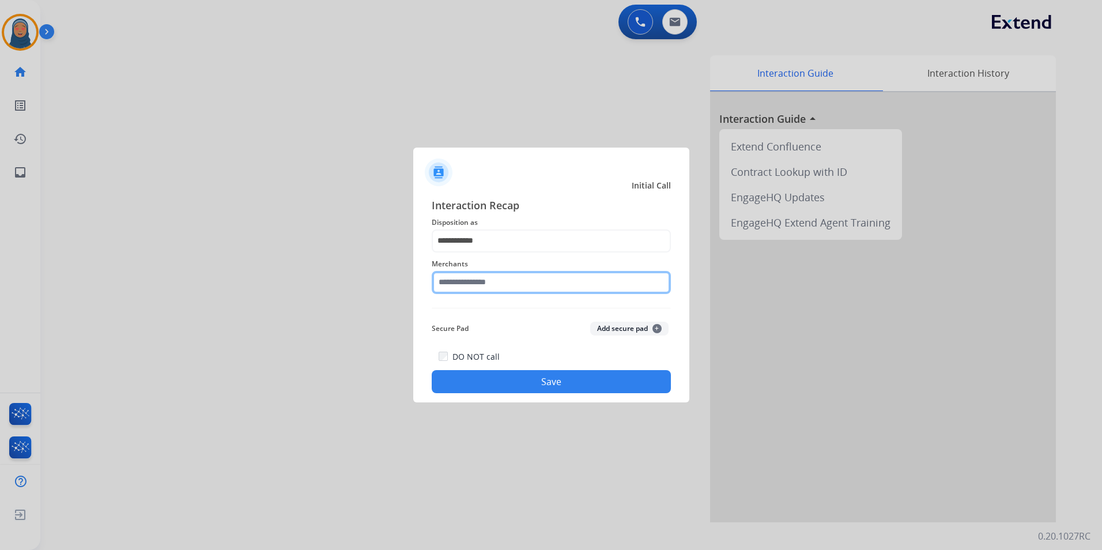
click at [515, 281] on input "text" at bounding box center [551, 282] width 239 height 23
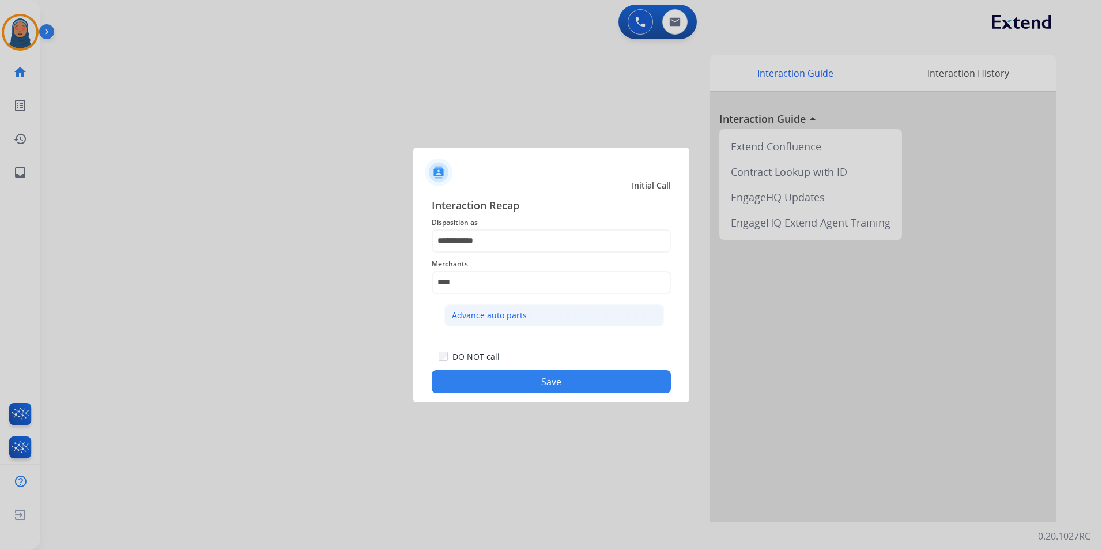
click at [520, 317] on div "Advance auto parts" at bounding box center [489, 316] width 75 height 12
type input "**********"
click at [525, 369] on div "DO NOT call Save" at bounding box center [551, 371] width 239 height 44
click at [532, 387] on button "Save" at bounding box center [551, 381] width 239 height 23
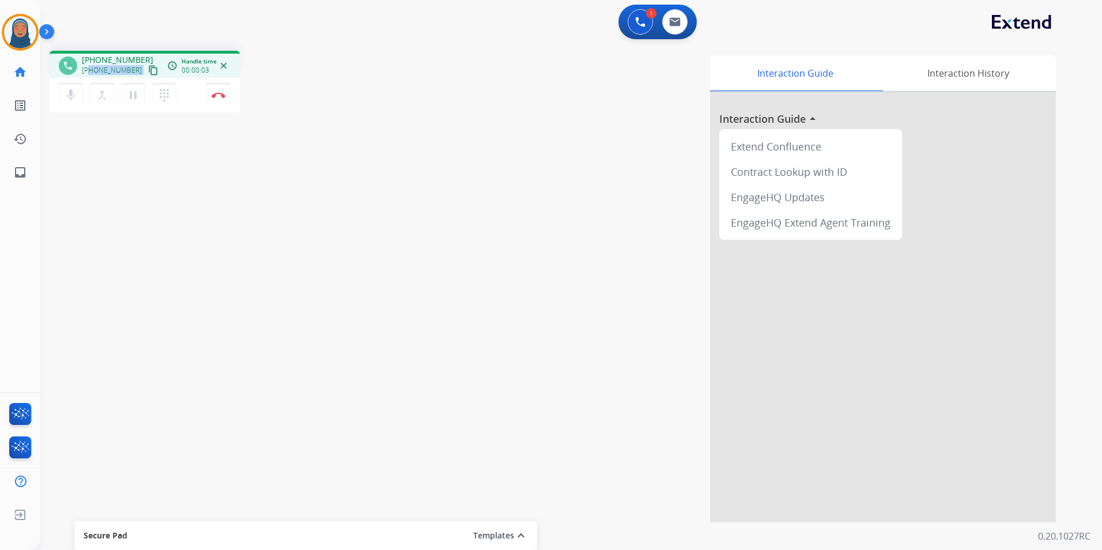
drag, startPoint x: 131, startPoint y: 71, endPoint x: 90, endPoint y: 69, distance: 41.6
click at [90, 69] on div "+18152198235 content_copy" at bounding box center [121, 70] width 78 height 14
copy div "8152198235 content_copy access_time Call metrics Queue 00:10 Hold 00:00 Talk 00…"
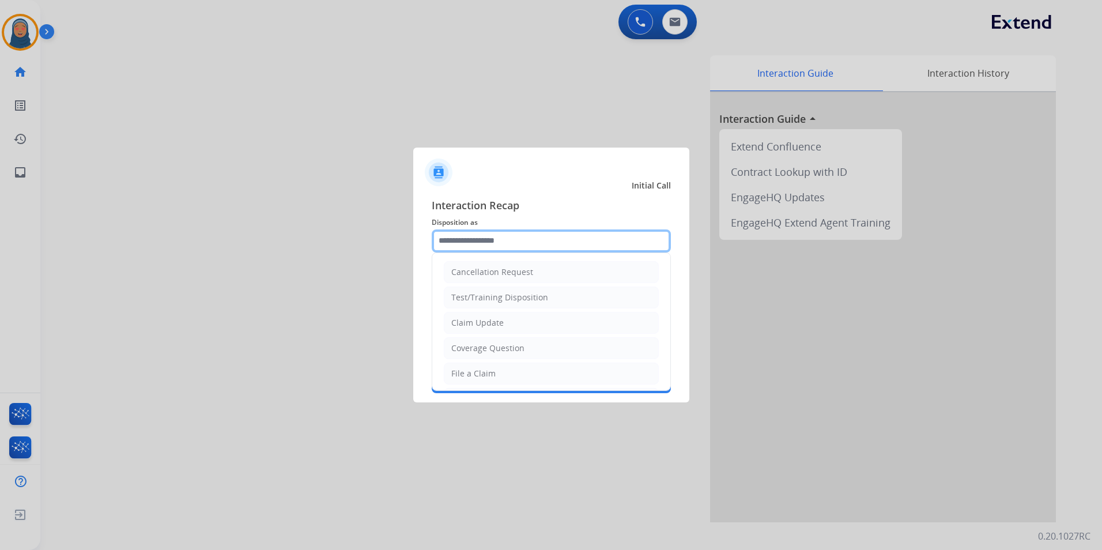
click at [532, 242] on input "text" at bounding box center [551, 240] width 239 height 23
click at [509, 348] on div "Coverage Question" at bounding box center [487, 348] width 73 height 12
type input "**********"
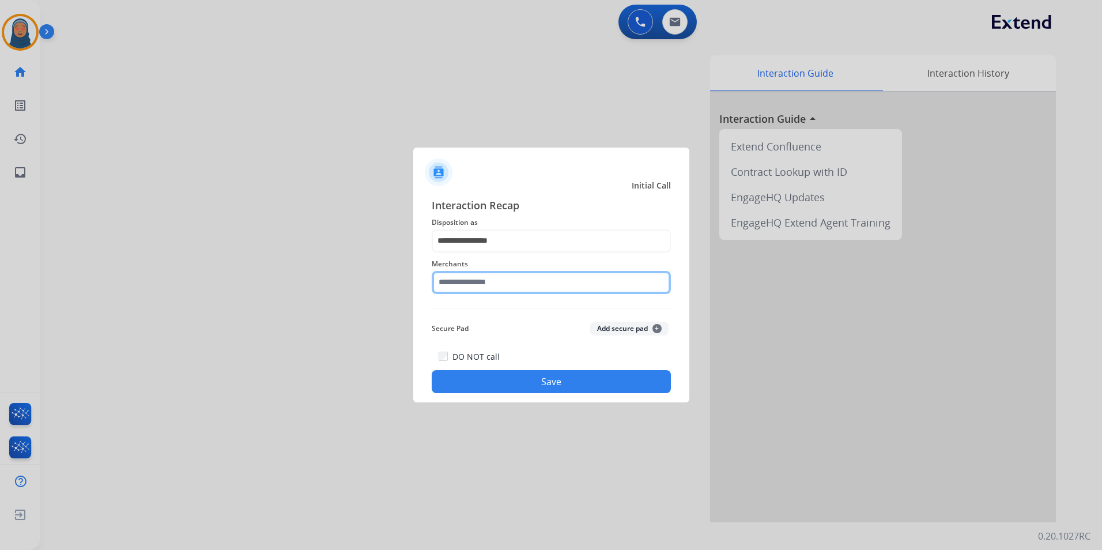
click at [501, 281] on input "text" at bounding box center [551, 282] width 239 height 23
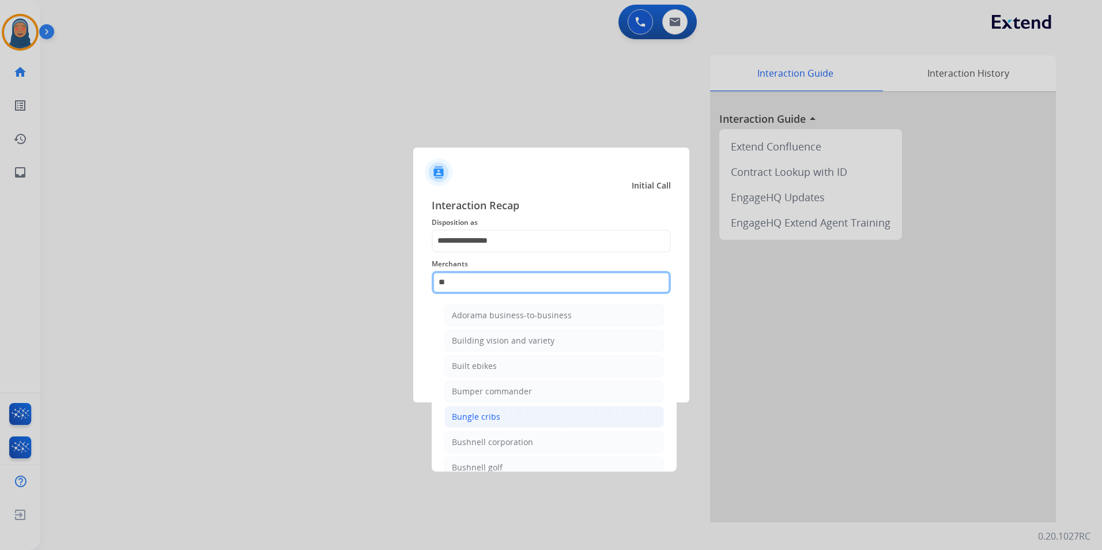
type input "*"
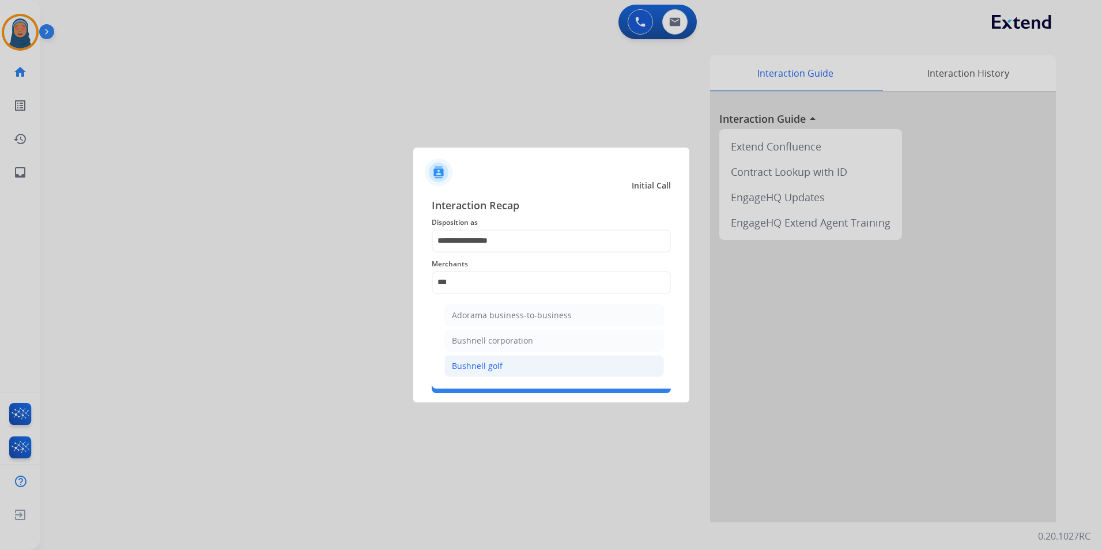
click at [474, 363] on div "Bushnell golf" at bounding box center [477, 366] width 51 height 12
type input "**********"
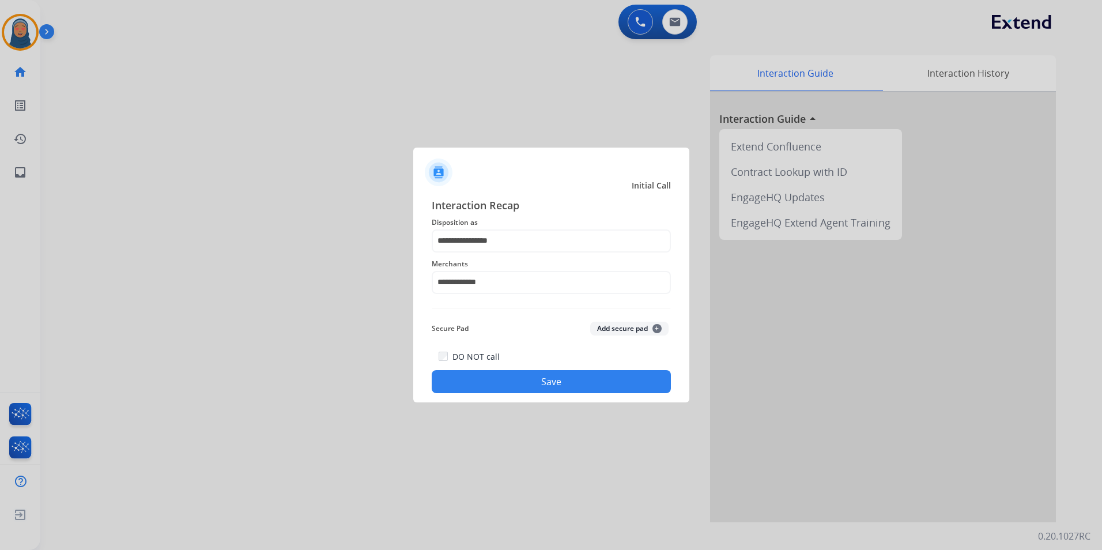
click at [538, 376] on button "Save" at bounding box center [551, 381] width 239 height 23
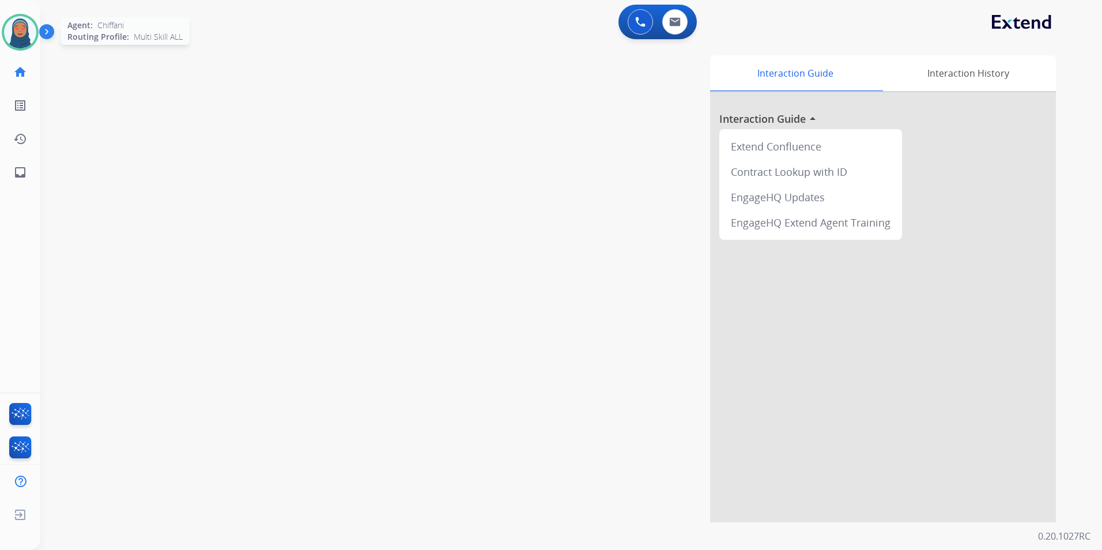
click at [26, 24] on img at bounding box center [20, 32] width 32 height 32
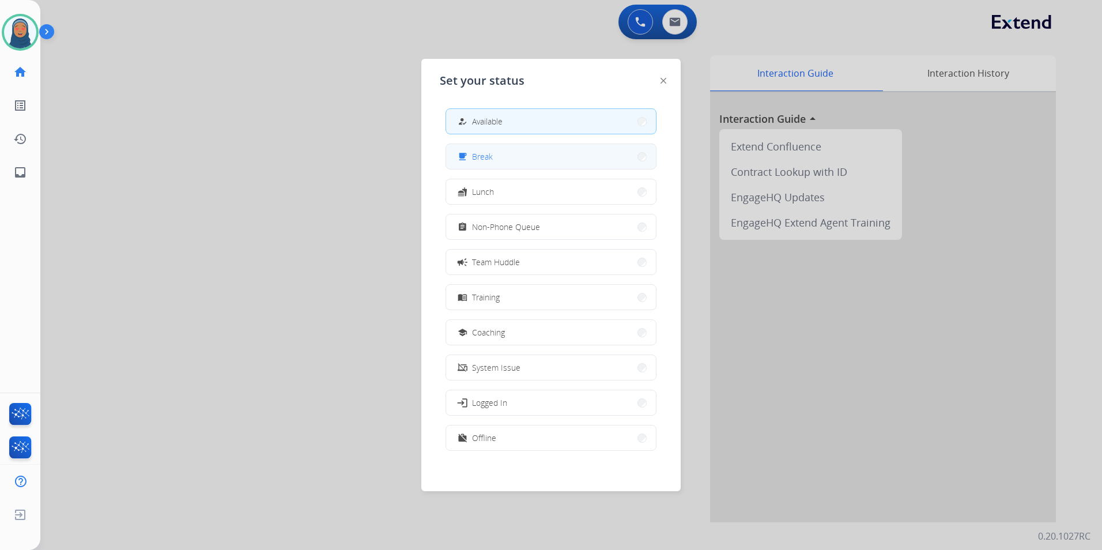
click at [549, 152] on button "free_breakfast Break" at bounding box center [551, 156] width 210 height 25
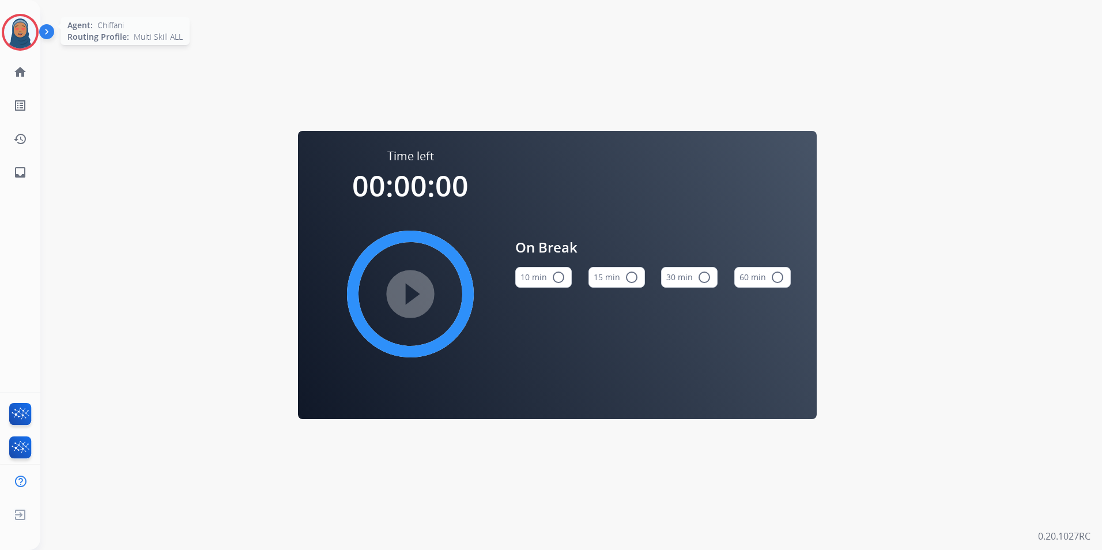
click at [16, 31] on img at bounding box center [20, 32] width 32 height 32
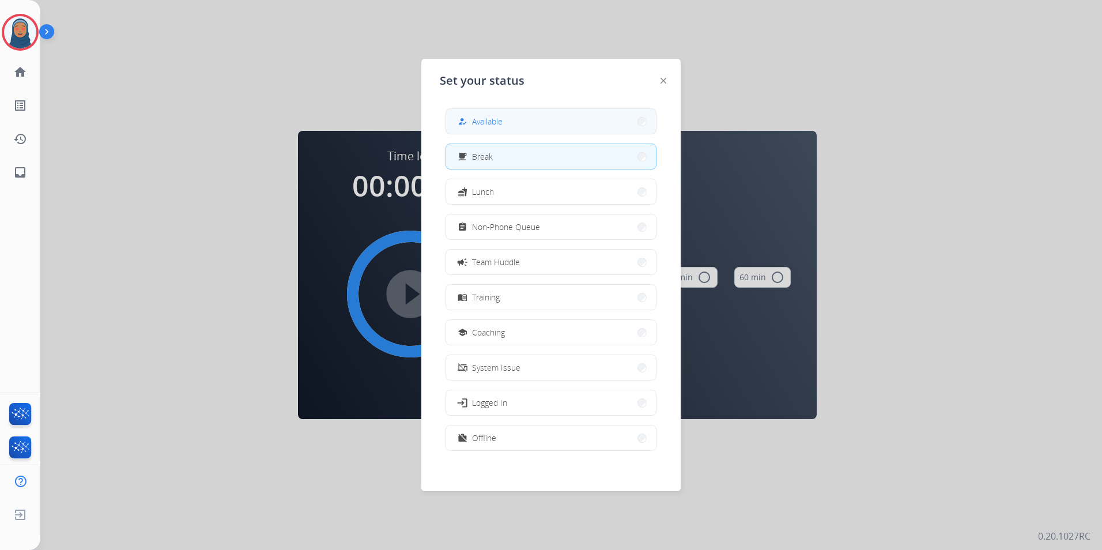
click at [504, 133] on button "how_to_reg Available" at bounding box center [551, 121] width 210 height 25
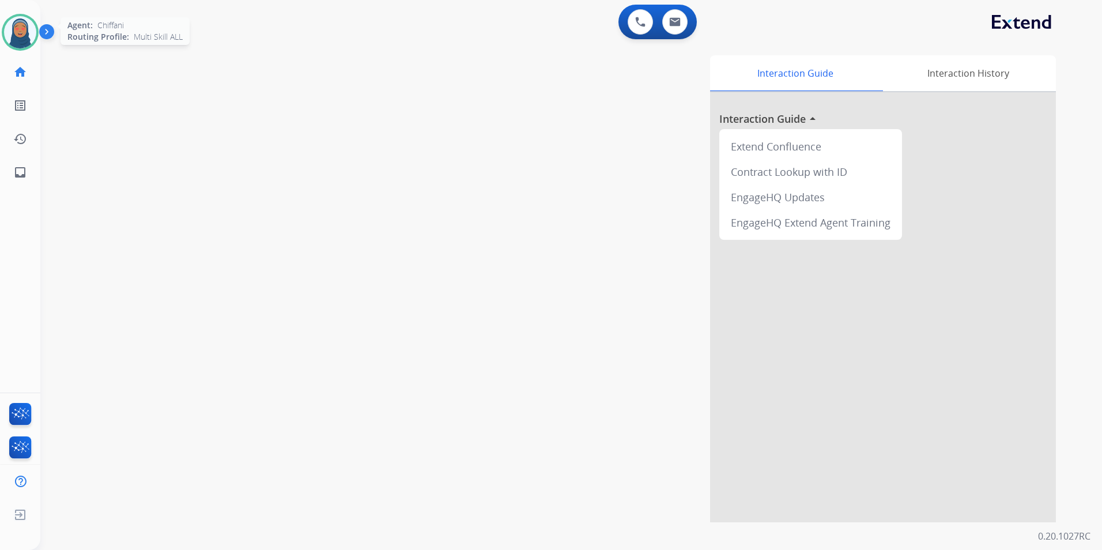
click at [21, 33] on img at bounding box center [20, 32] width 32 height 32
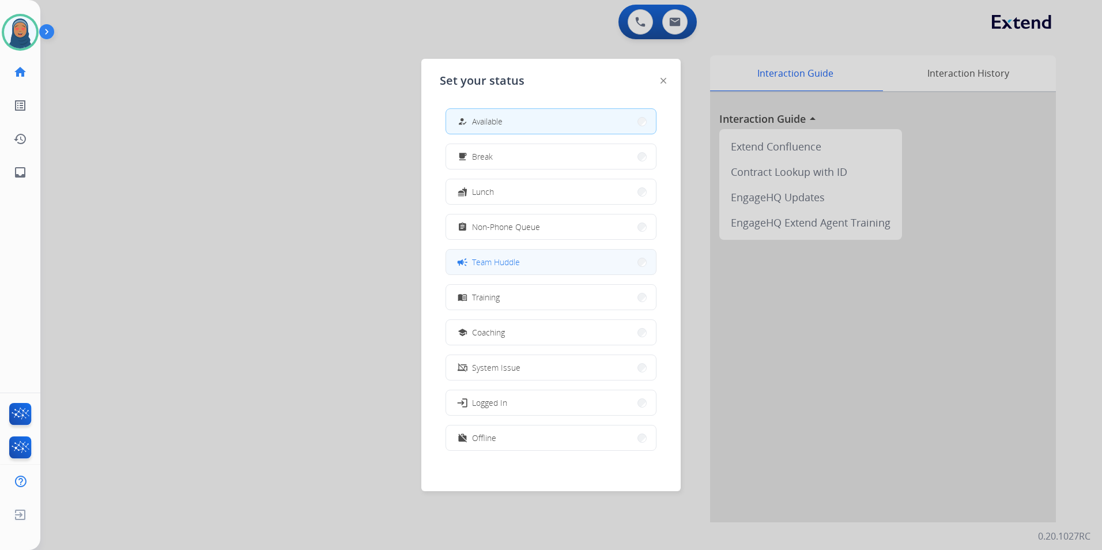
click at [535, 259] on button "campaign Team Huddle" at bounding box center [551, 262] width 210 height 25
